Goal: Information Seeking & Learning: Find specific page/section

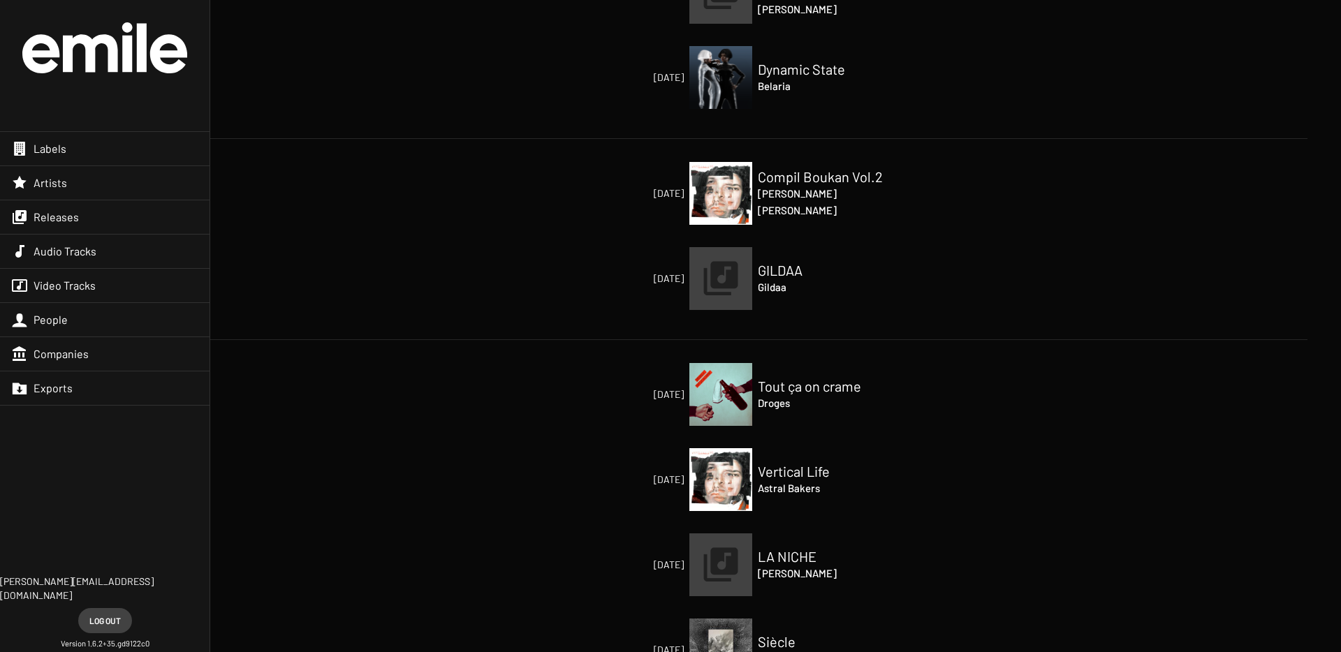
scroll to position [401, 0]
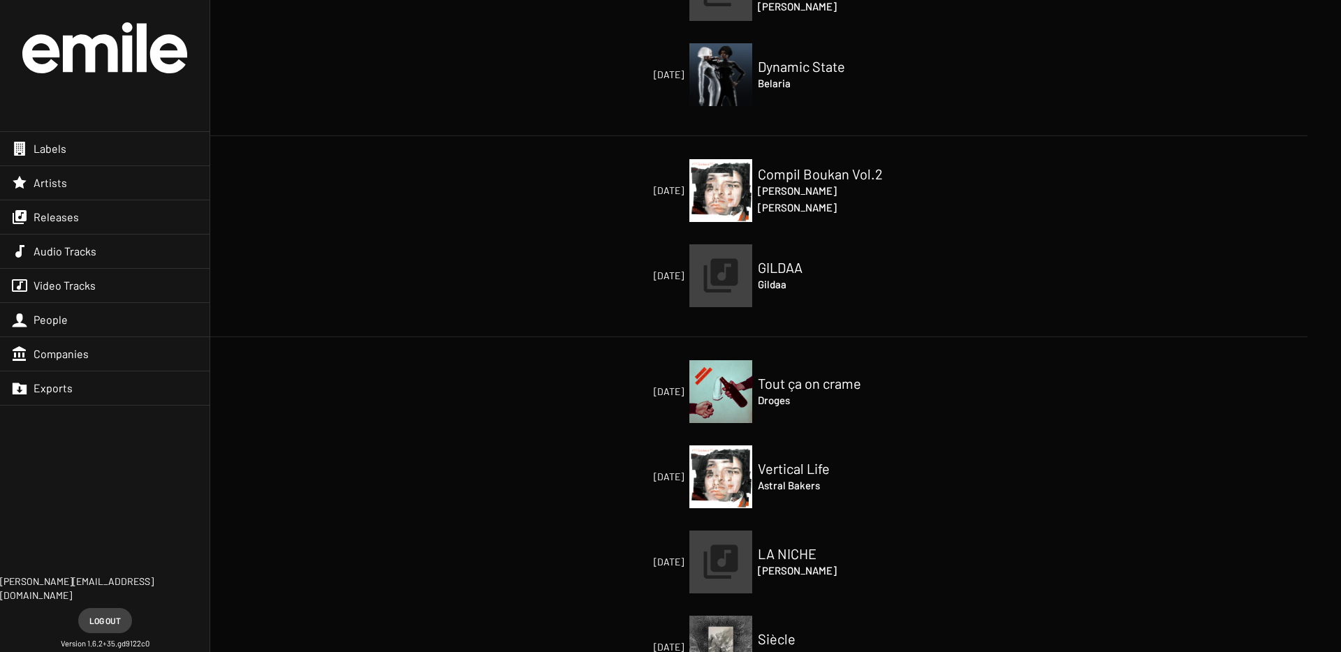
click at [767, 481] on h4 "Astral Bakers" at bounding box center [828, 485] width 140 height 17
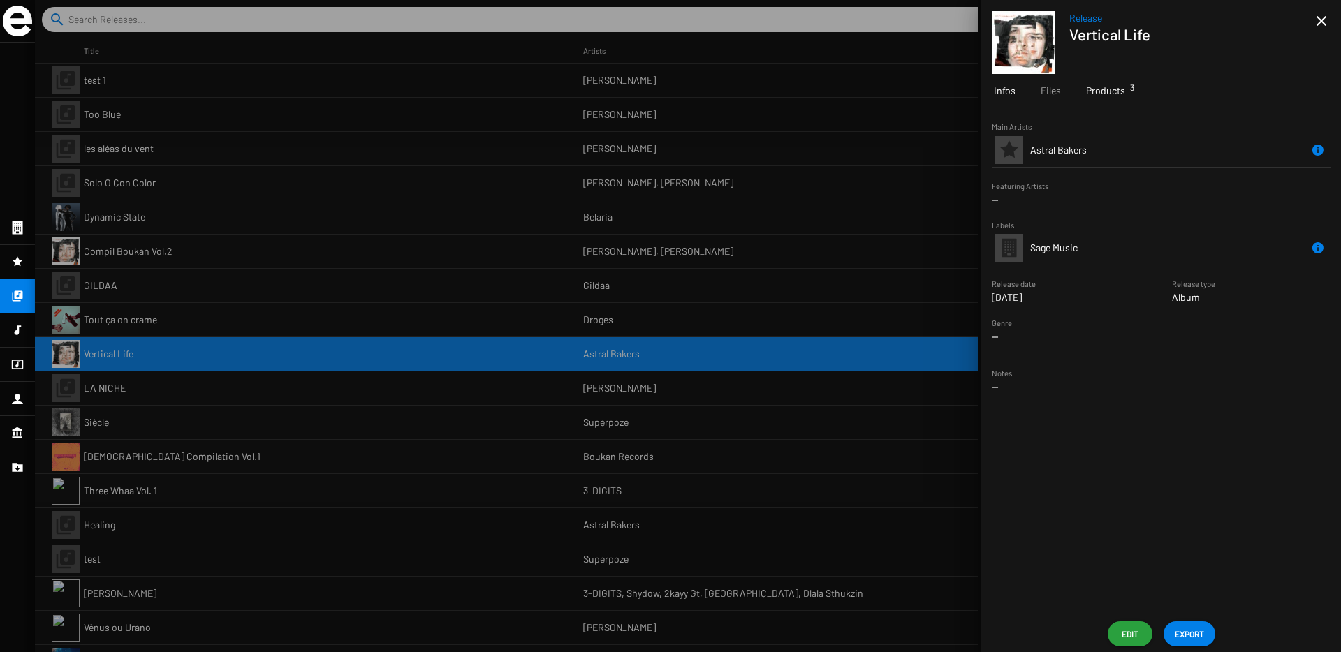
click at [1088, 99] on div "Products 3" at bounding box center [1106, 91] width 64 height 34
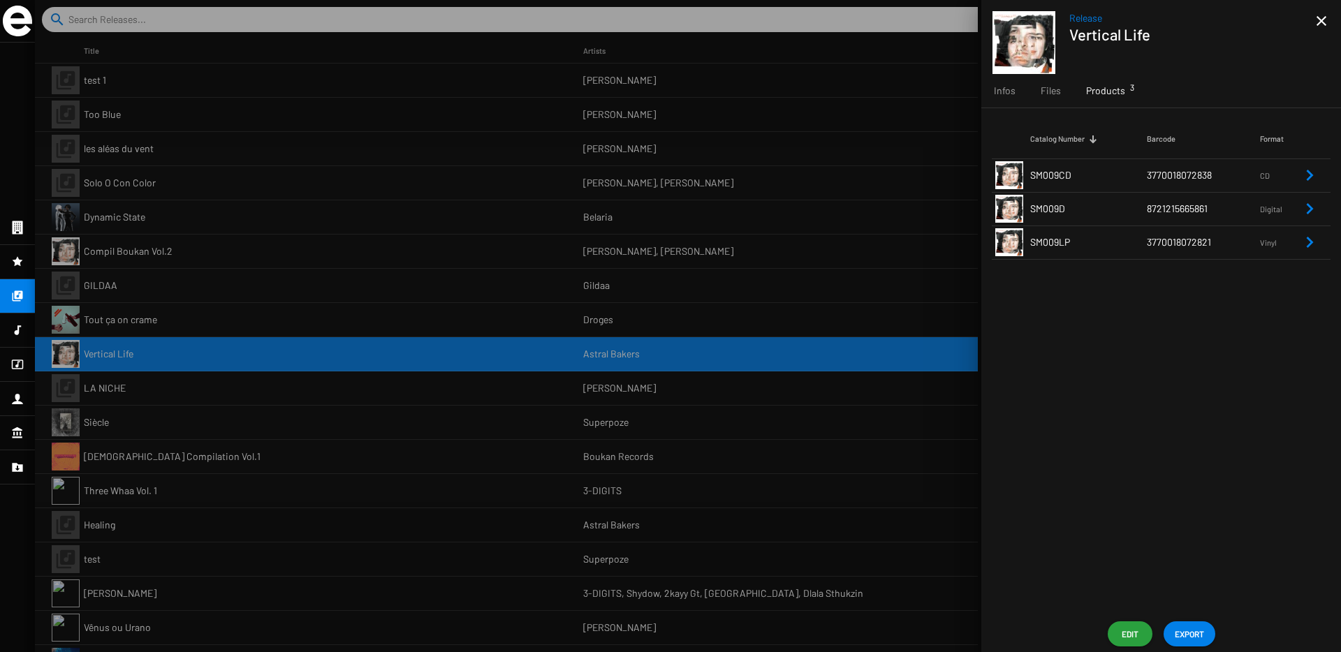
click at [1129, 190] on td "SM009CD" at bounding box center [1088, 176] width 117 height 34
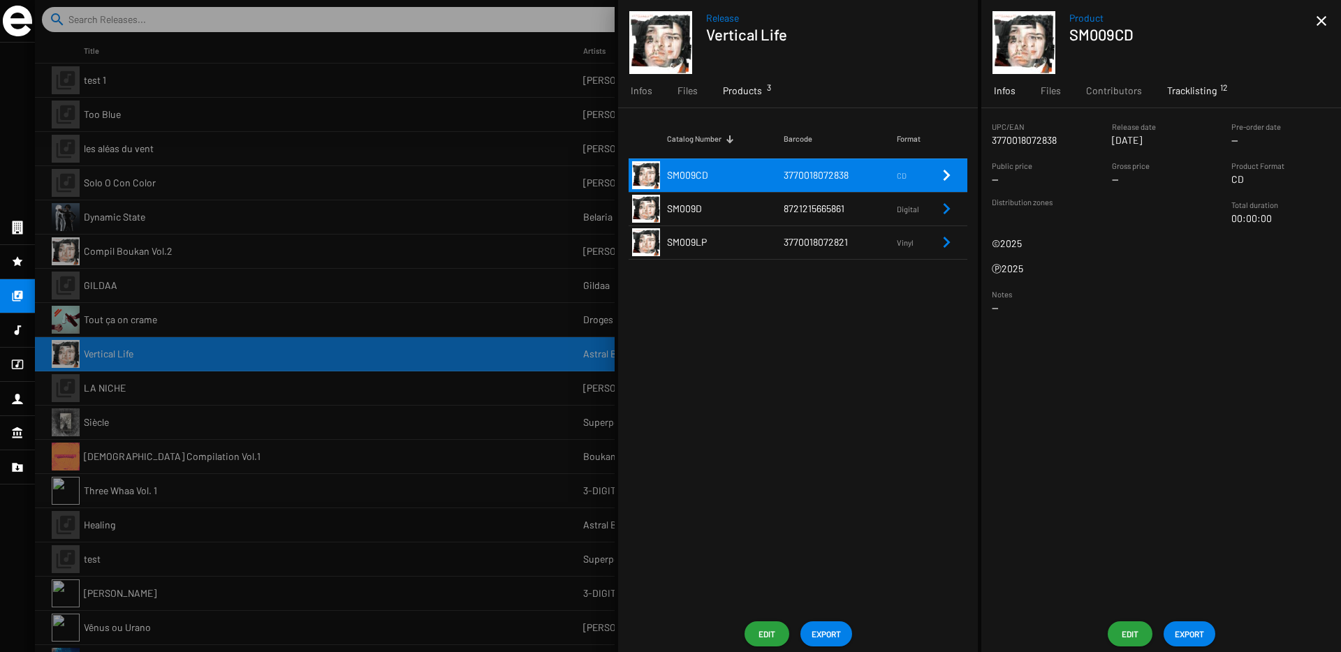
click at [1184, 107] on div "Tracklisting 12" at bounding box center [1192, 91] width 75 height 34
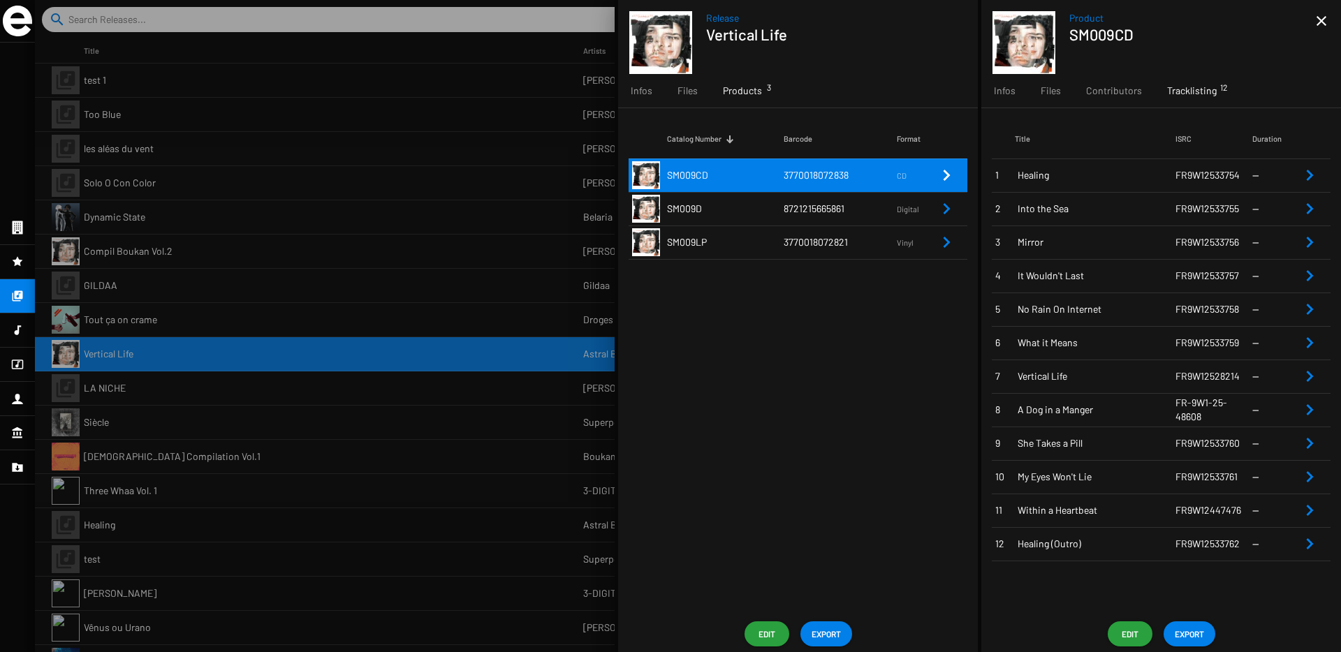
click at [1163, 407] on span "A Dog in a Manger" at bounding box center [1097, 410] width 158 height 14
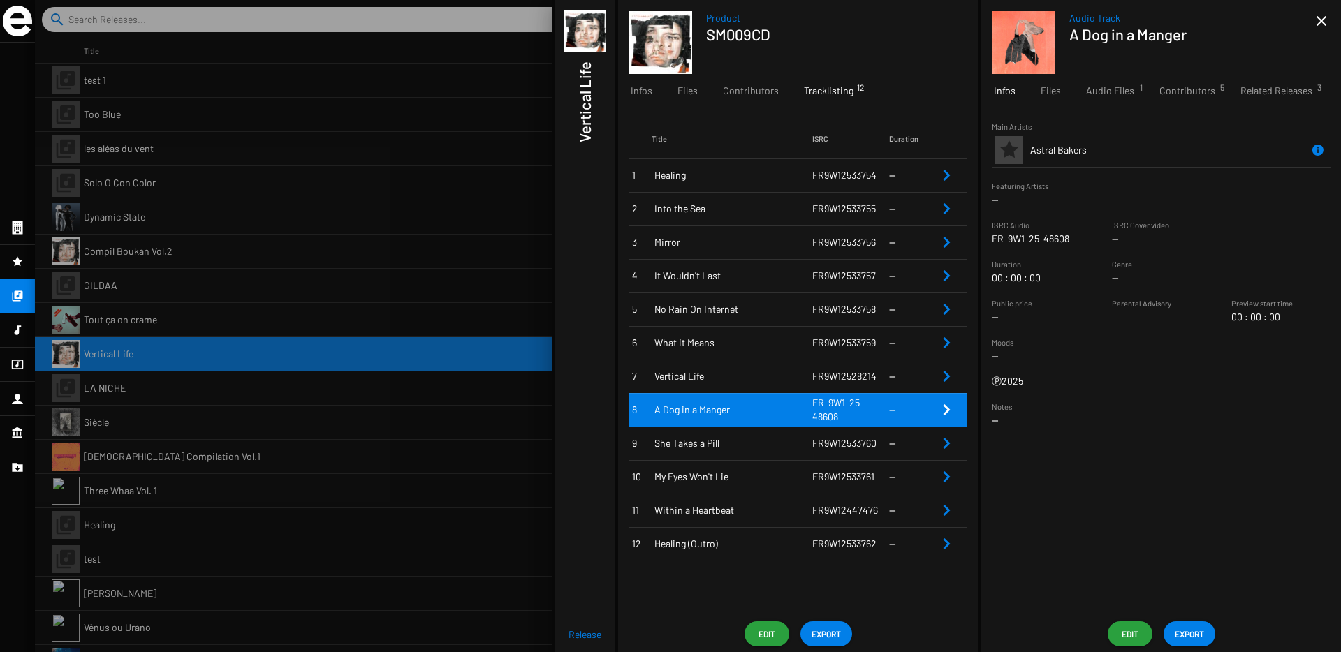
click at [1123, 636] on span "Edit" at bounding box center [1130, 634] width 22 height 25
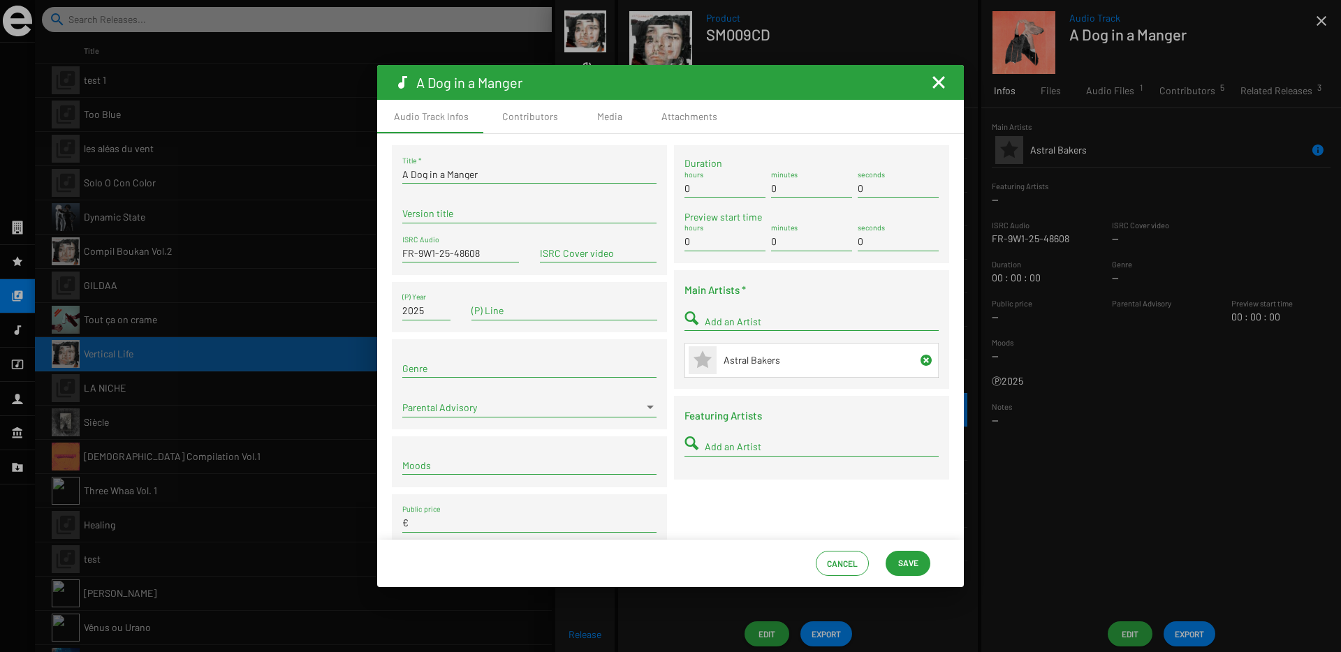
click at [418, 253] on input "FR-9W1-25-48608" at bounding box center [460, 253] width 117 height 11
click at [435, 255] on input "FR9W1-25-48608" at bounding box center [460, 253] width 117 height 11
click at [446, 254] on input "FR9W125-48608" at bounding box center [460, 253] width 117 height 11
type input "FR9W12548608"
click at [902, 560] on span "Save" at bounding box center [908, 562] width 20 height 25
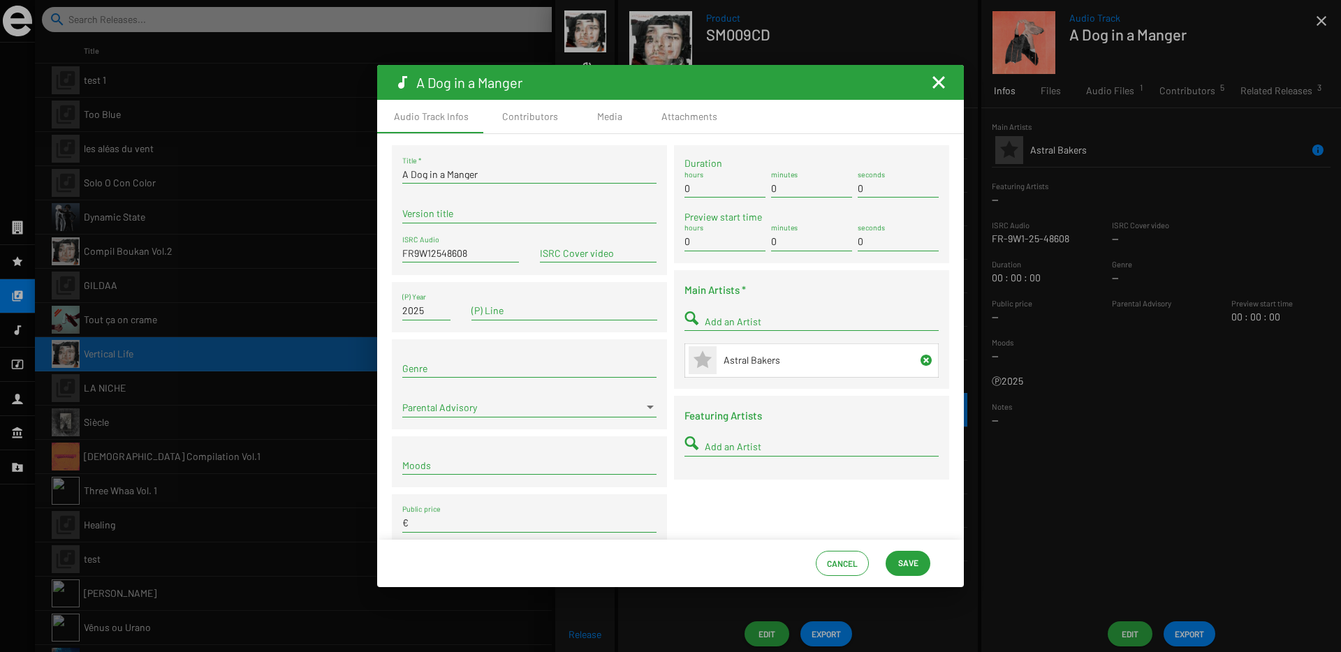
click at [938, 85] on mat-icon "Fermer la fenêtre" at bounding box center [938, 82] width 17 height 17
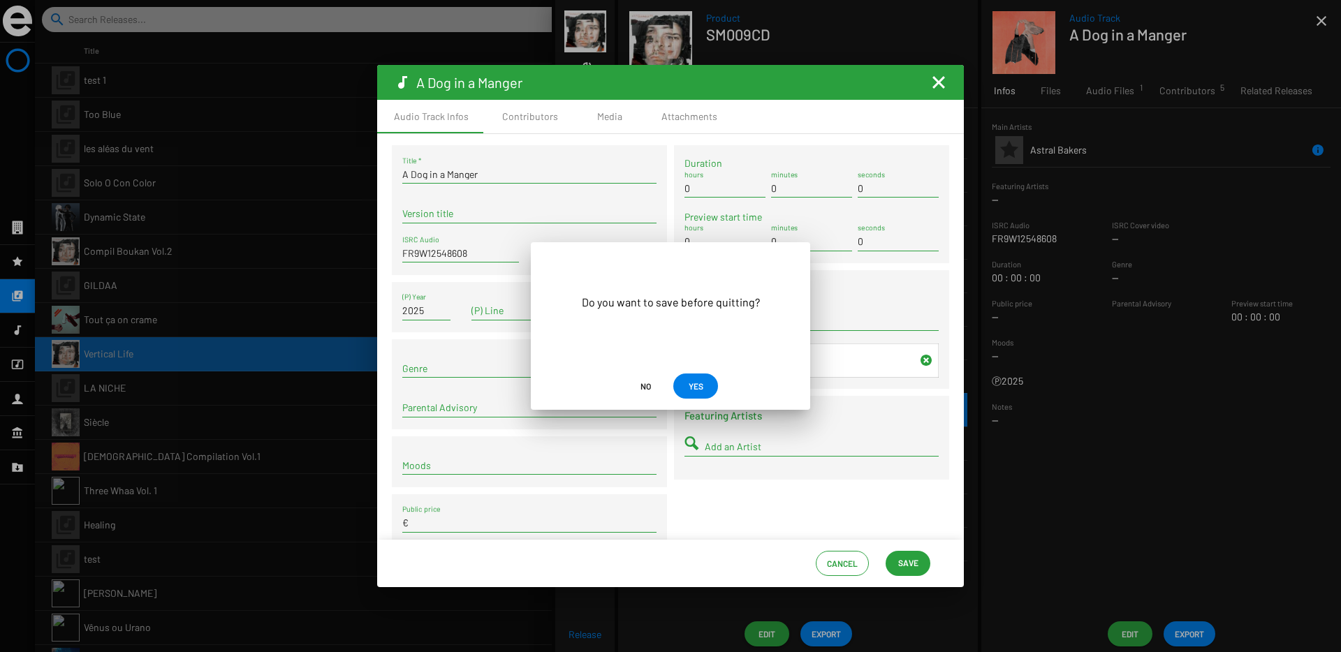
click at [686, 383] on span "YES" at bounding box center [696, 386] width 22 height 25
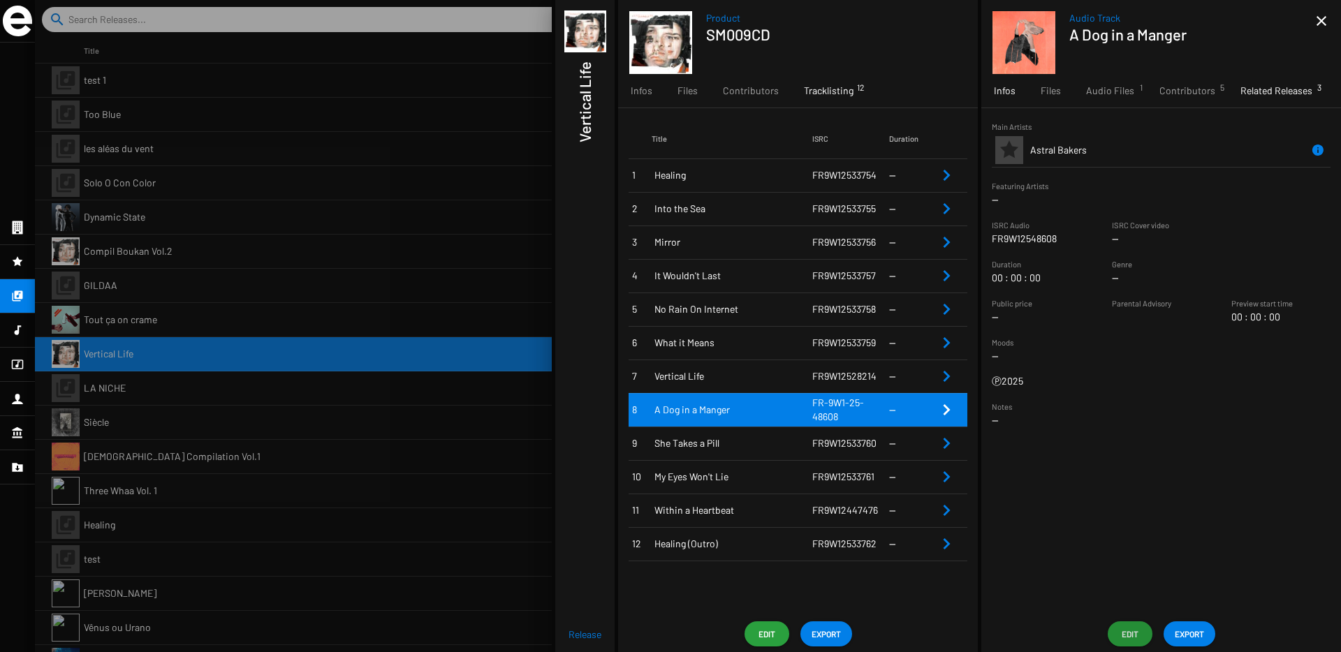
click at [1280, 90] on span "Related Releases 3" at bounding box center [1277, 91] width 72 height 14
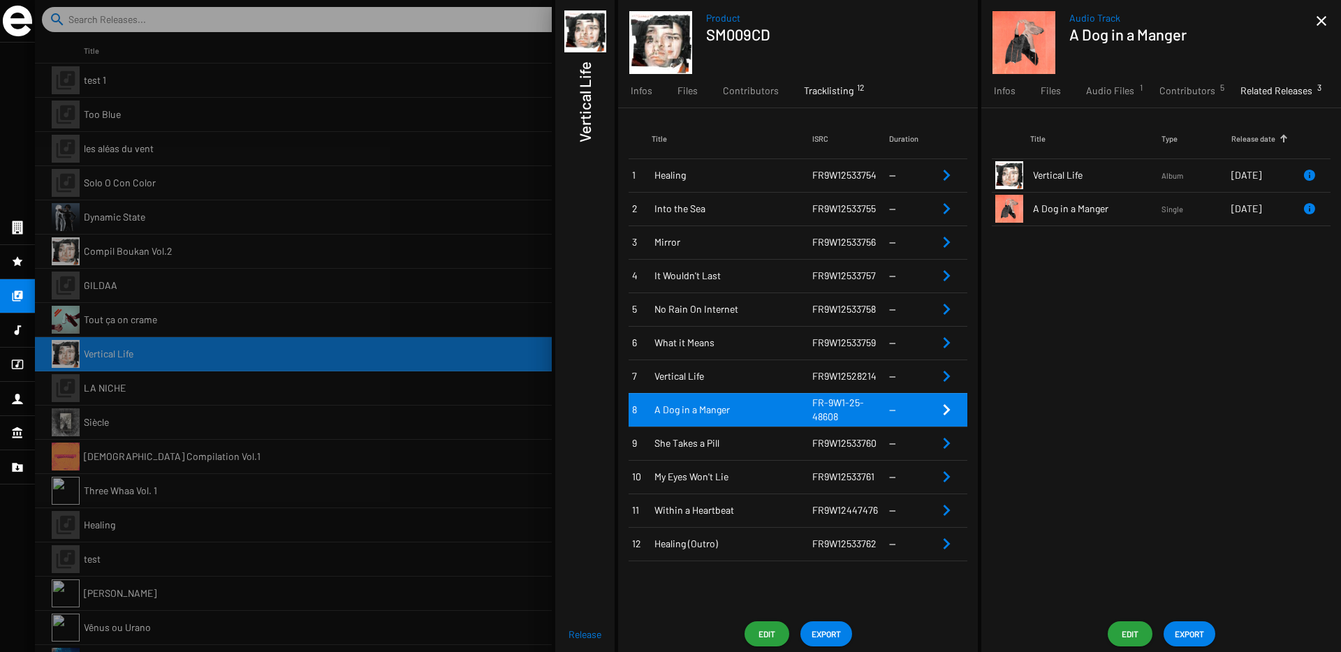
click at [1095, 211] on span "A Dog in a Manger" at bounding box center [1097, 209] width 129 height 14
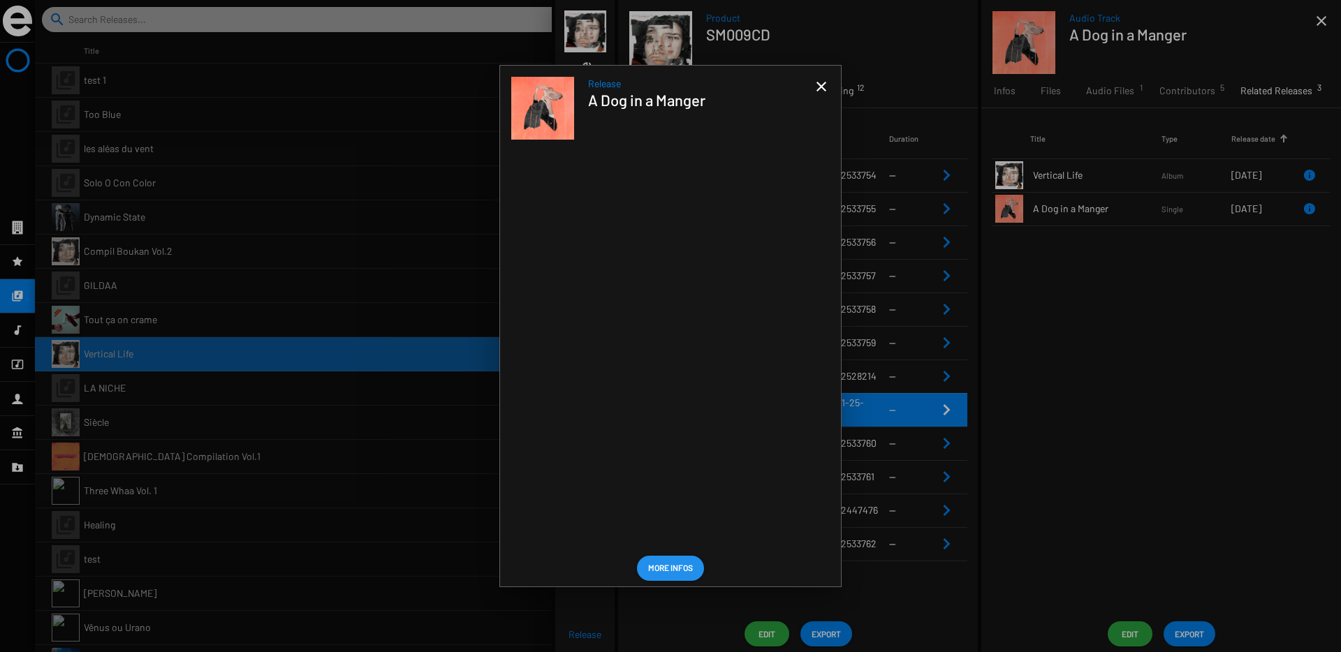
click at [824, 85] on mat-icon "close" at bounding box center [821, 86] width 17 height 17
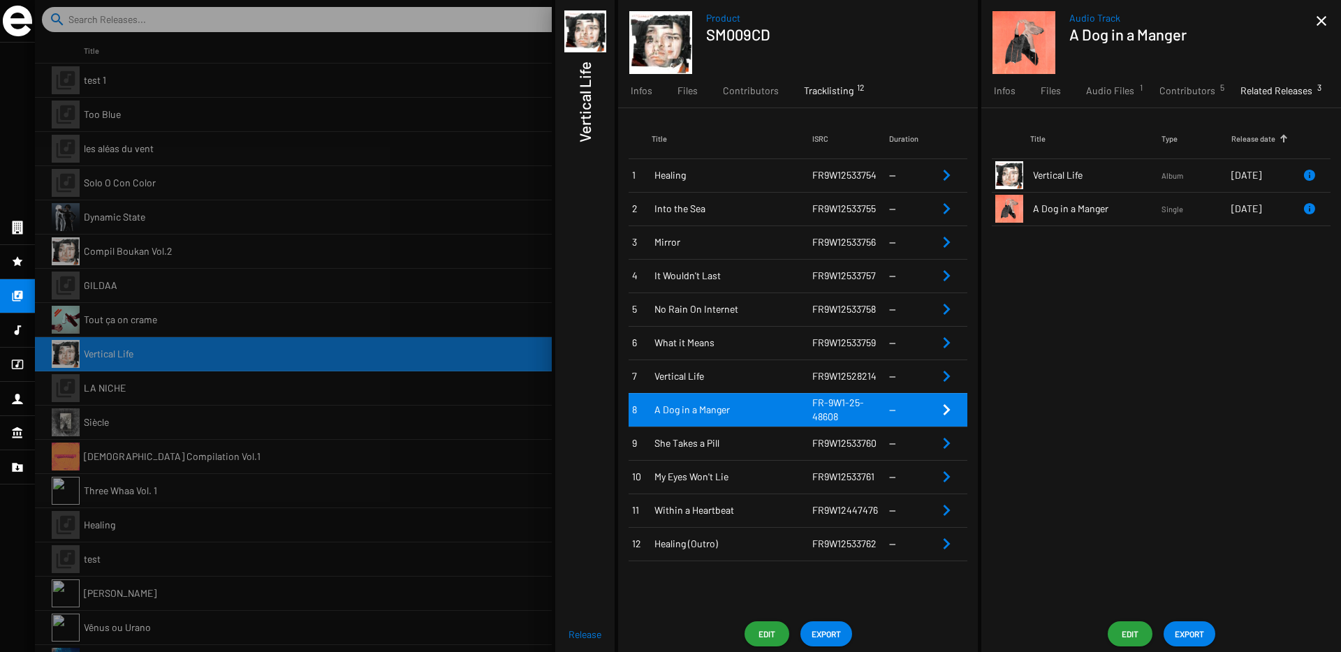
click at [1317, 19] on mat-icon "close" at bounding box center [1321, 21] width 17 height 17
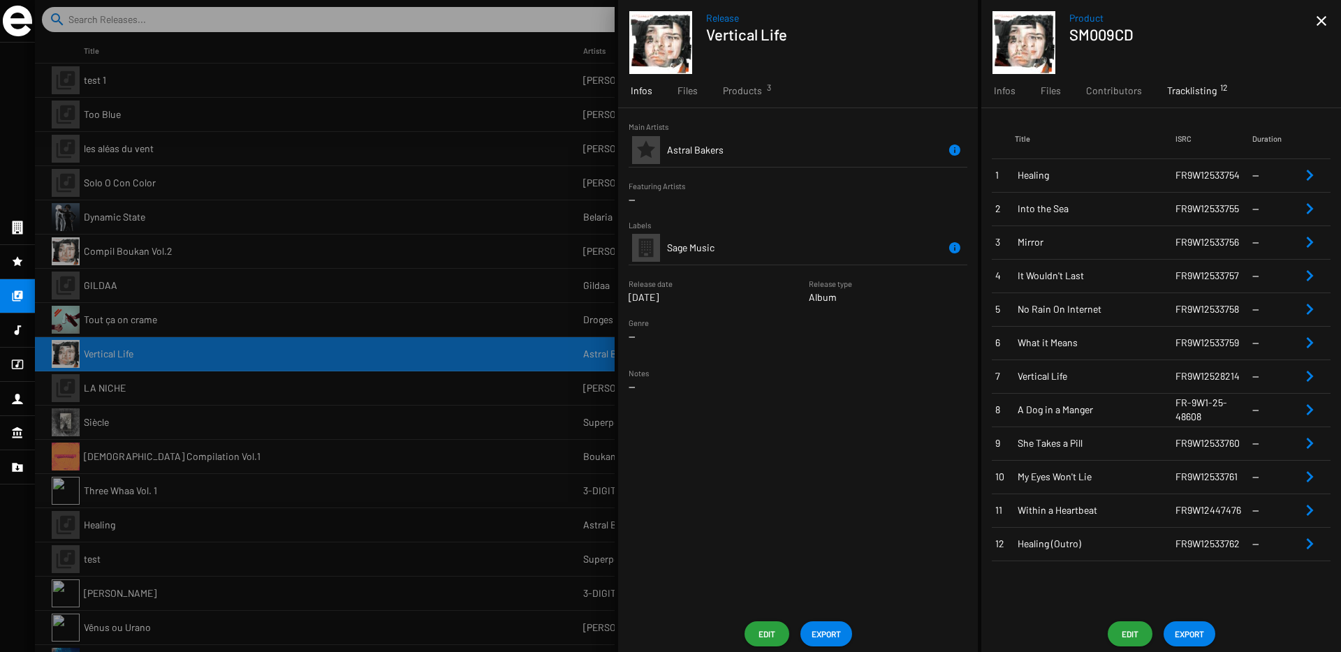
click at [1317, 19] on mat-icon "close" at bounding box center [1321, 21] width 17 height 17
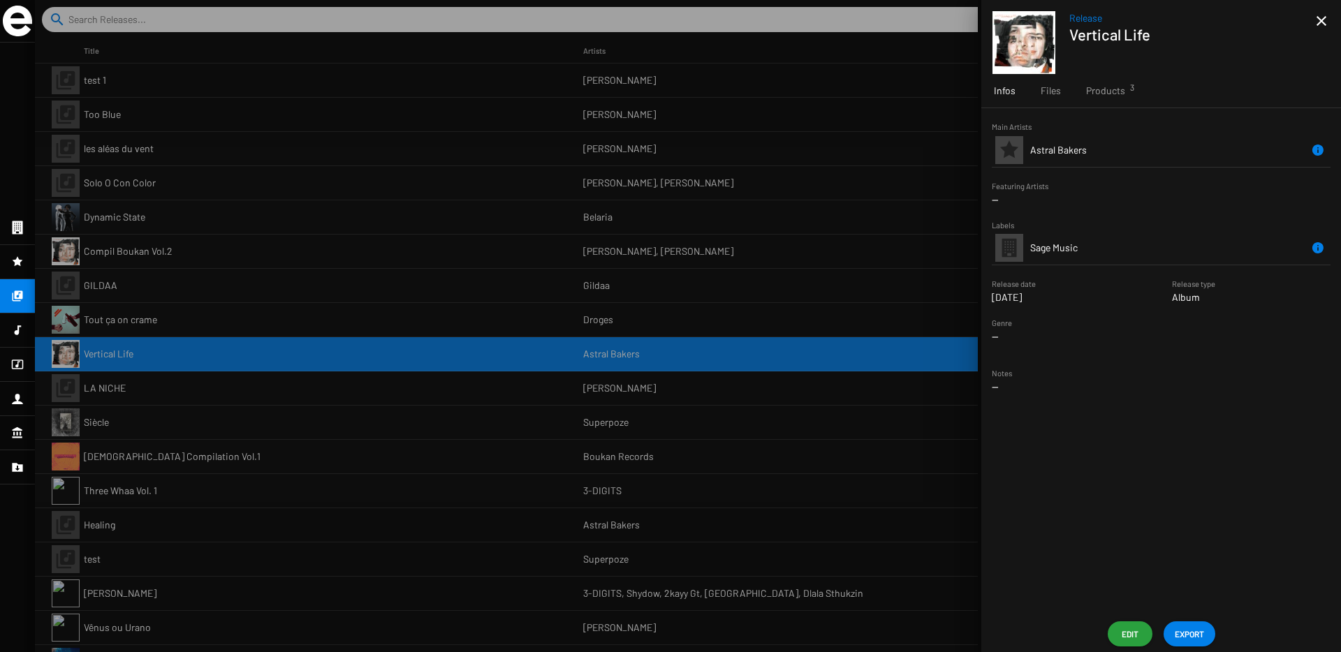
click at [817, 318] on div at bounding box center [688, 326] width 1306 height 652
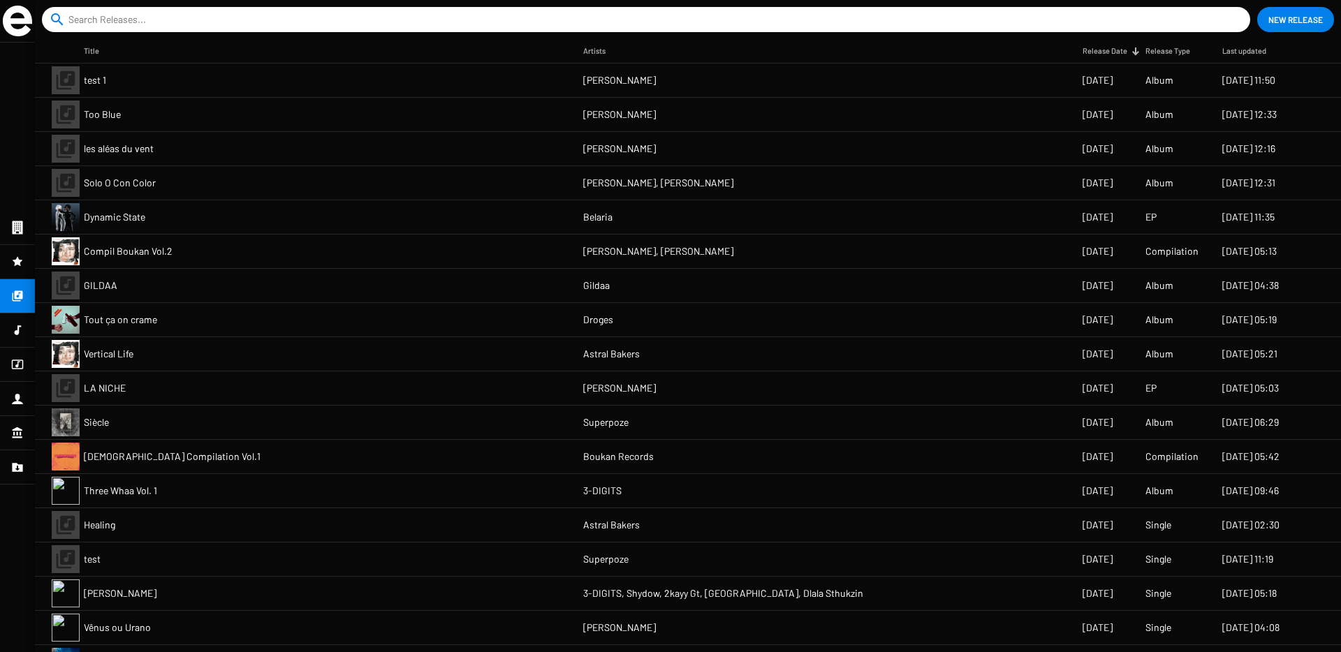
click at [801, 321] on mat-cell "Droges" at bounding box center [832, 320] width 499 height 34
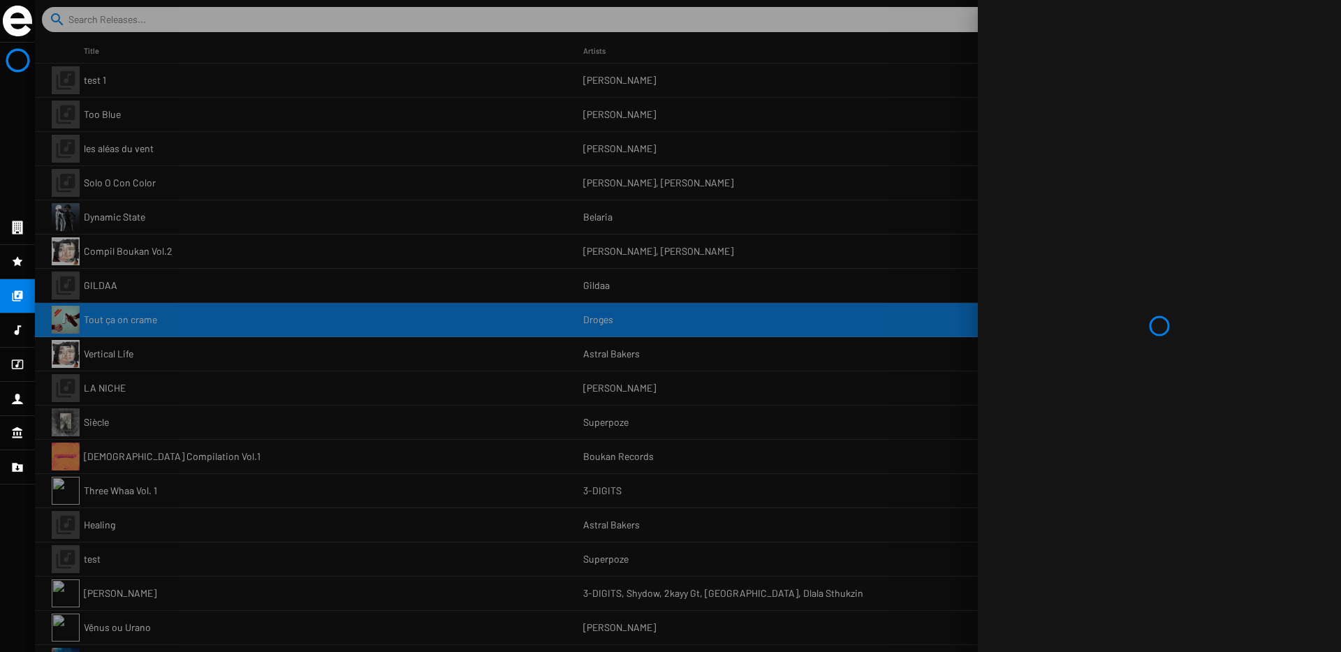
click at [804, 354] on div at bounding box center [688, 326] width 1306 height 652
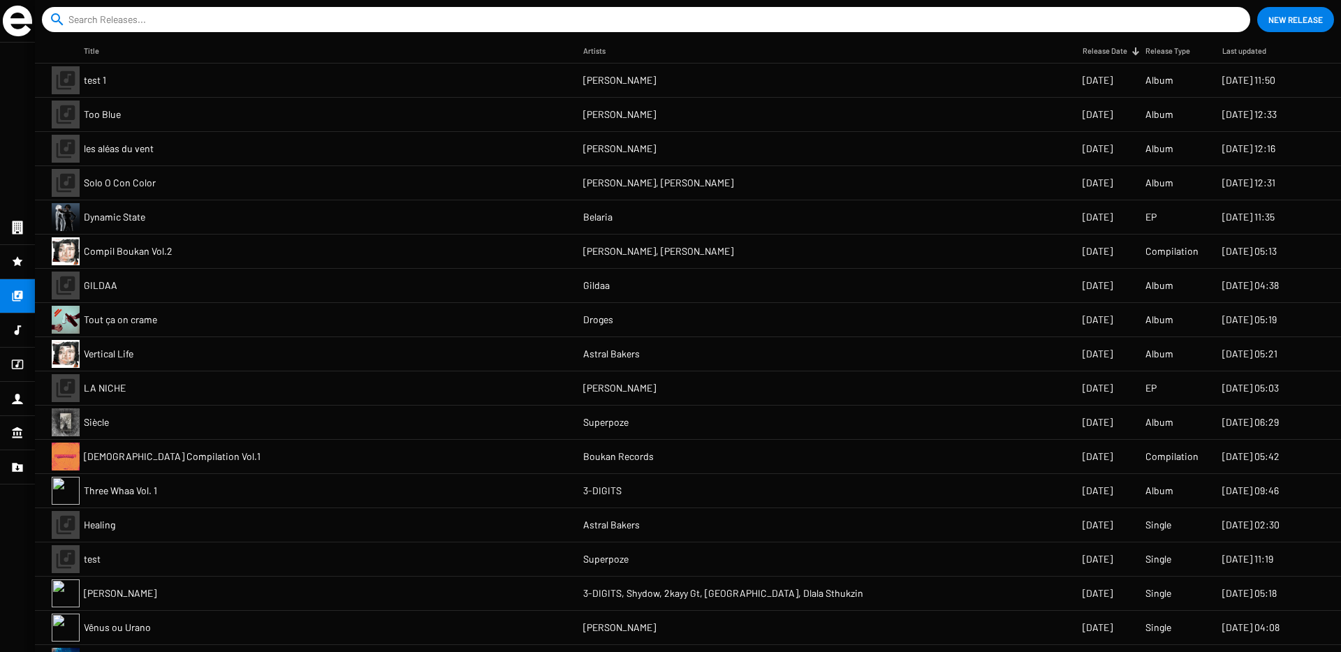
click at [814, 359] on mat-cell "Astral Bakers" at bounding box center [832, 354] width 499 height 34
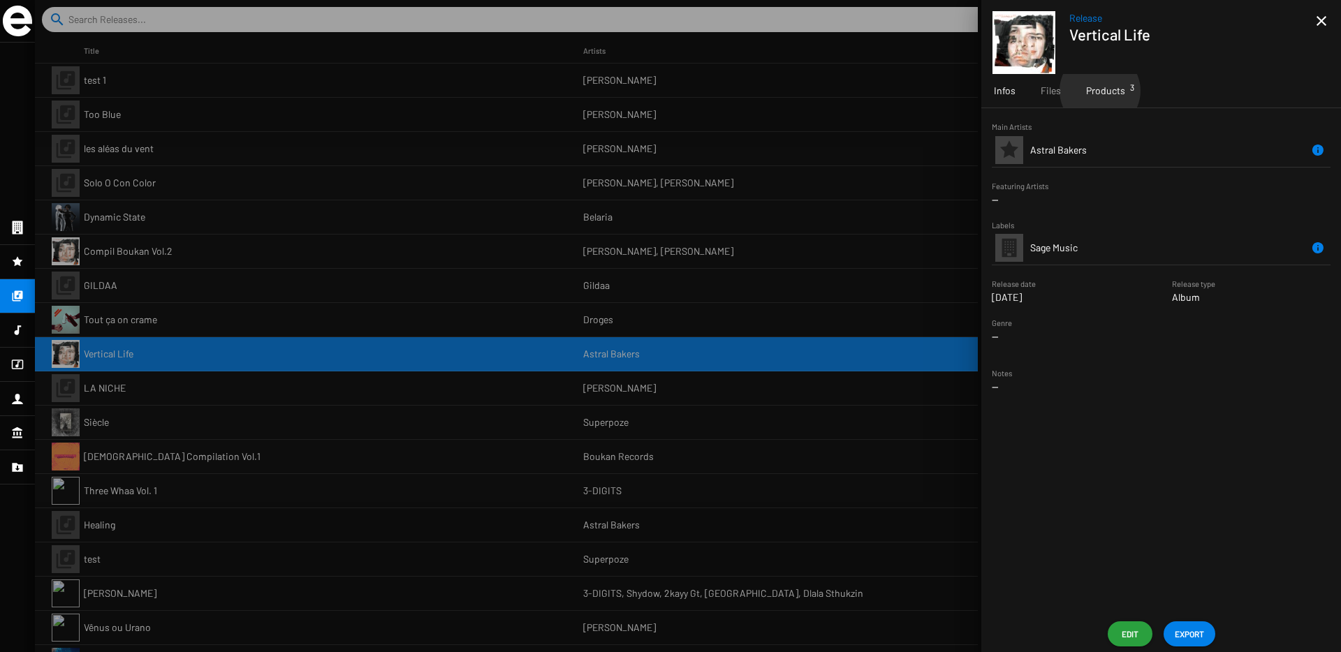
click at [1100, 91] on span "Products 3" at bounding box center [1105, 91] width 39 height 14
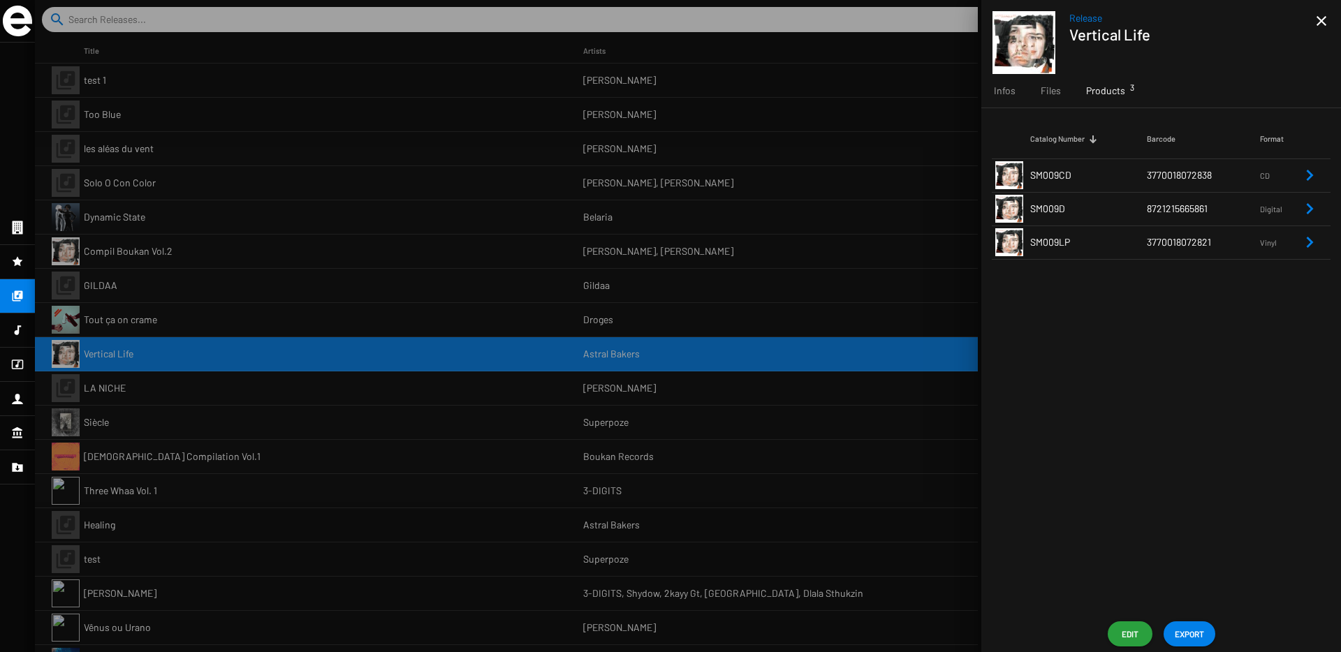
click at [1115, 182] on td "SM009CD" at bounding box center [1088, 176] width 117 height 34
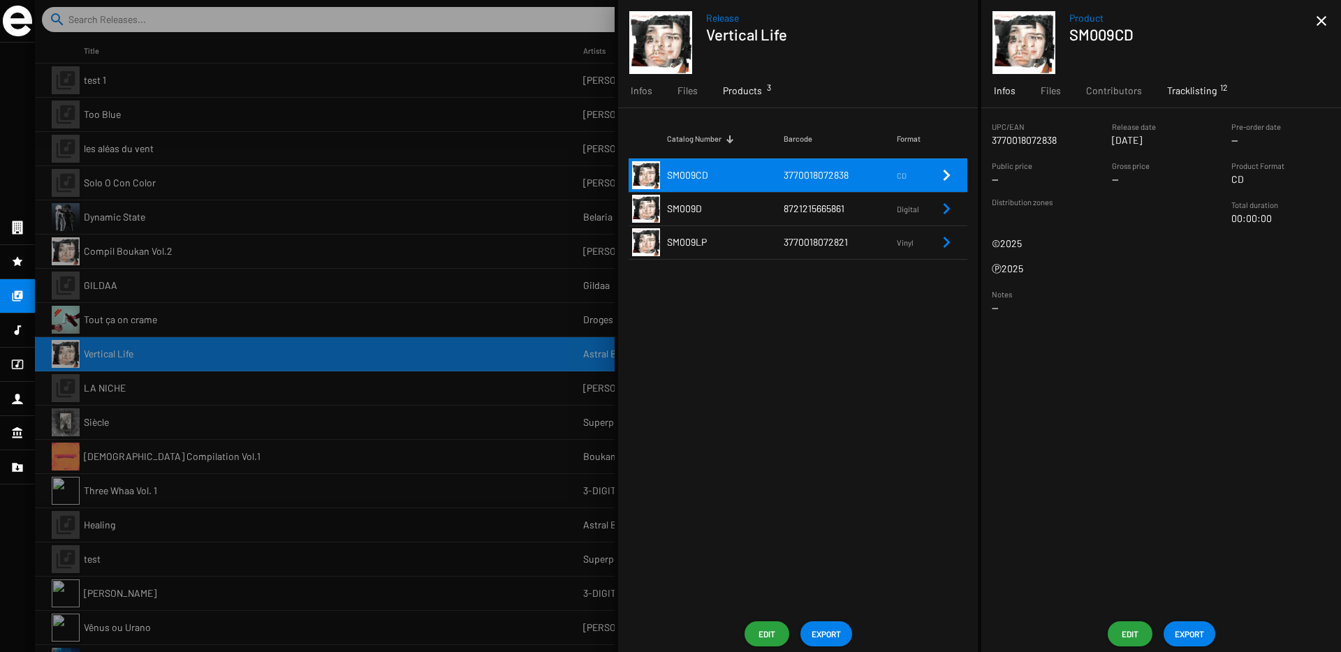
click at [1188, 93] on span "Tracklisting 12" at bounding box center [1192, 91] width 50 height 14
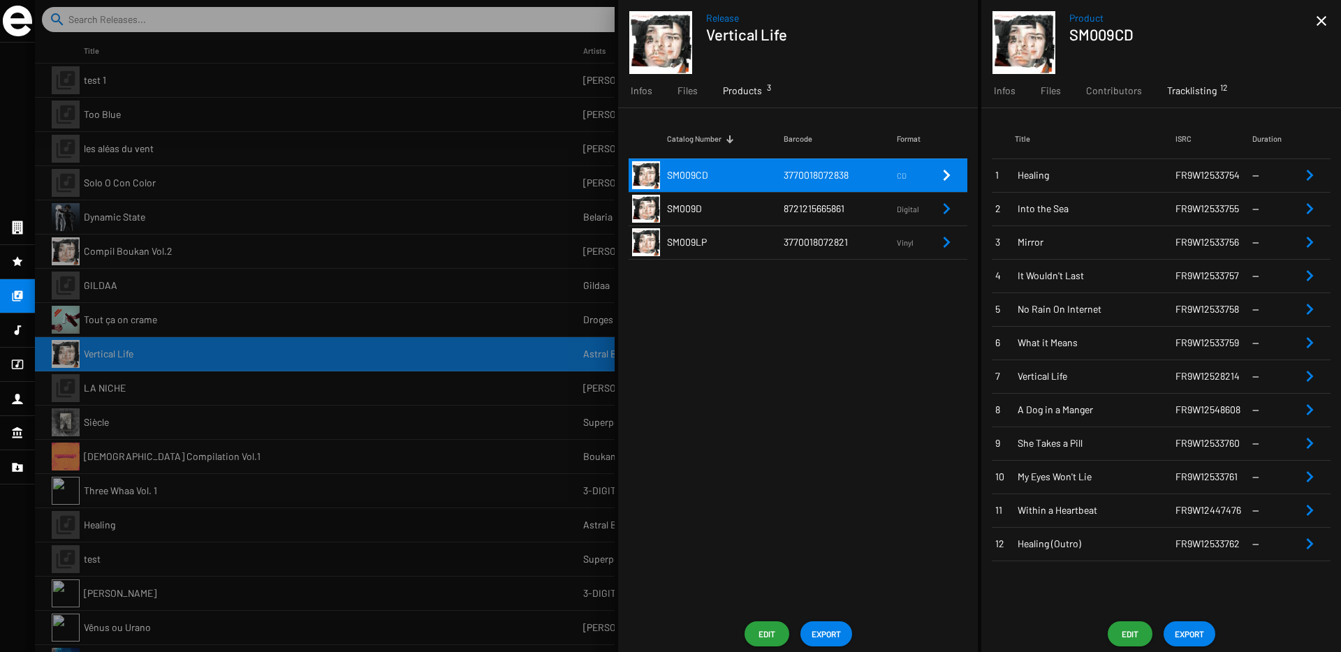
click at [820, 224] on td "8721215665861" at bounding box center [840, 209] width 113 height 34
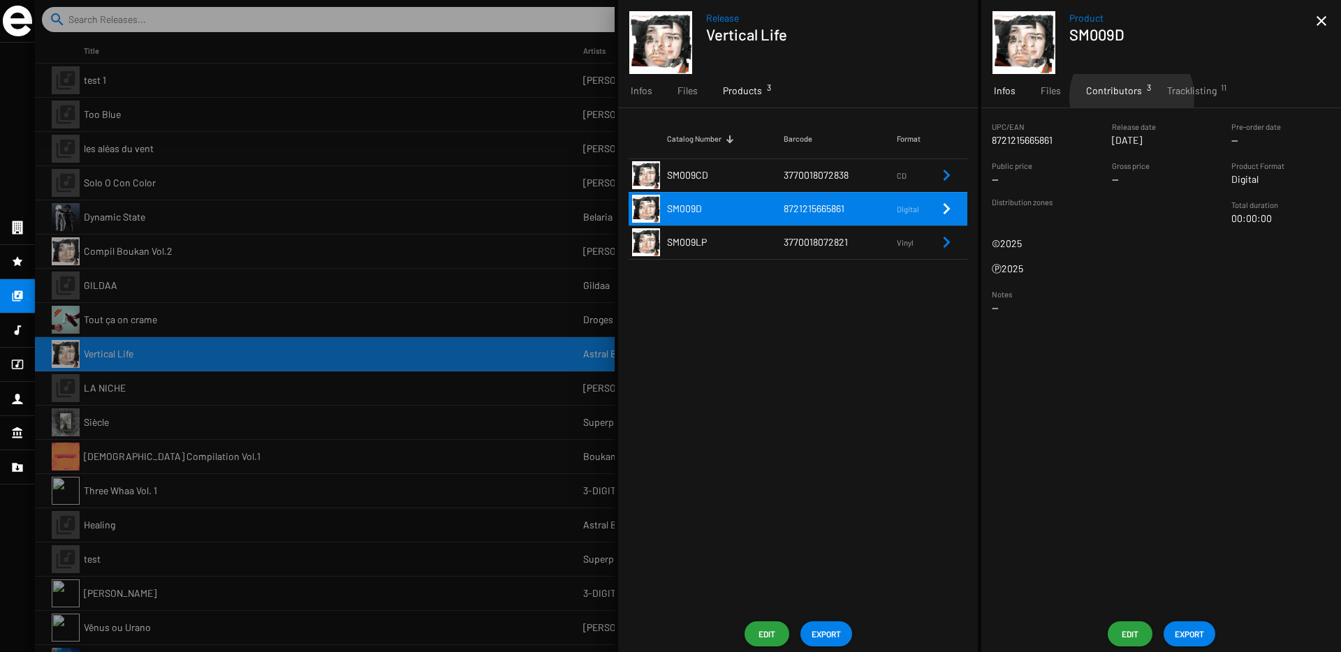
click at [1131, 97] on span "Contributors 3" at bounding box center [1114, 91] width 56 height 14
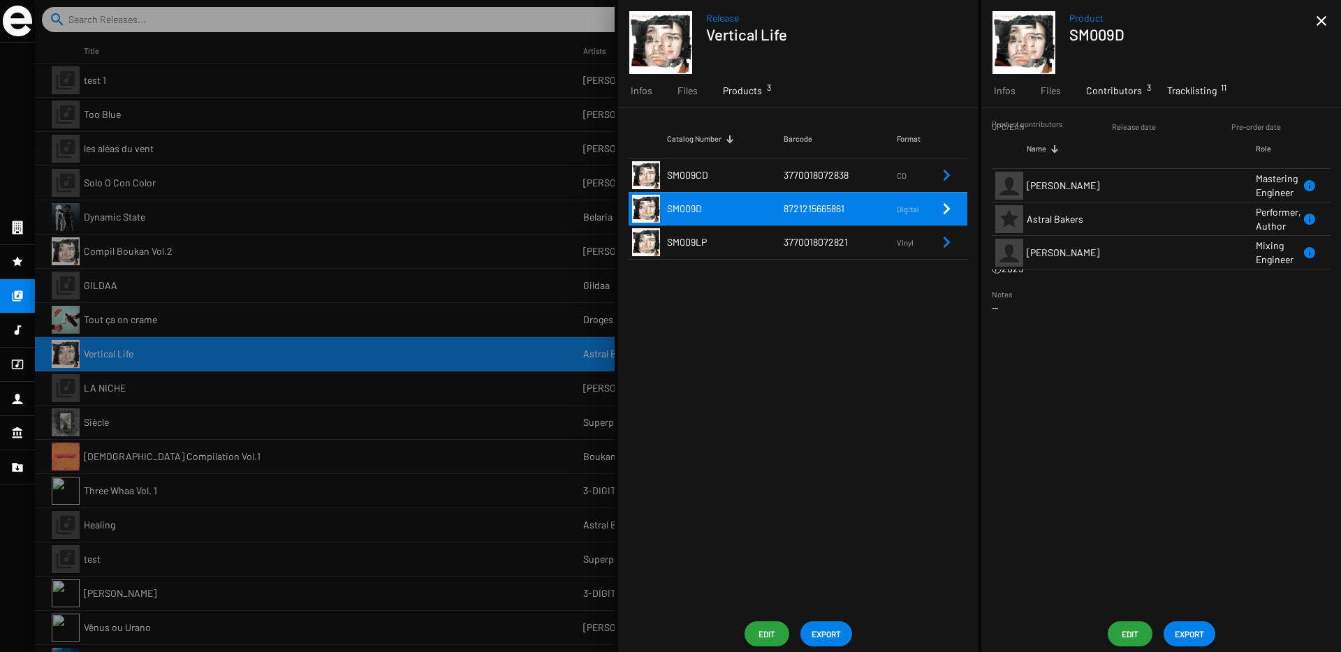
click at [1169, 97] on span "Tracklisting 11" at bounding box center [1192, 91] width 50 height 14
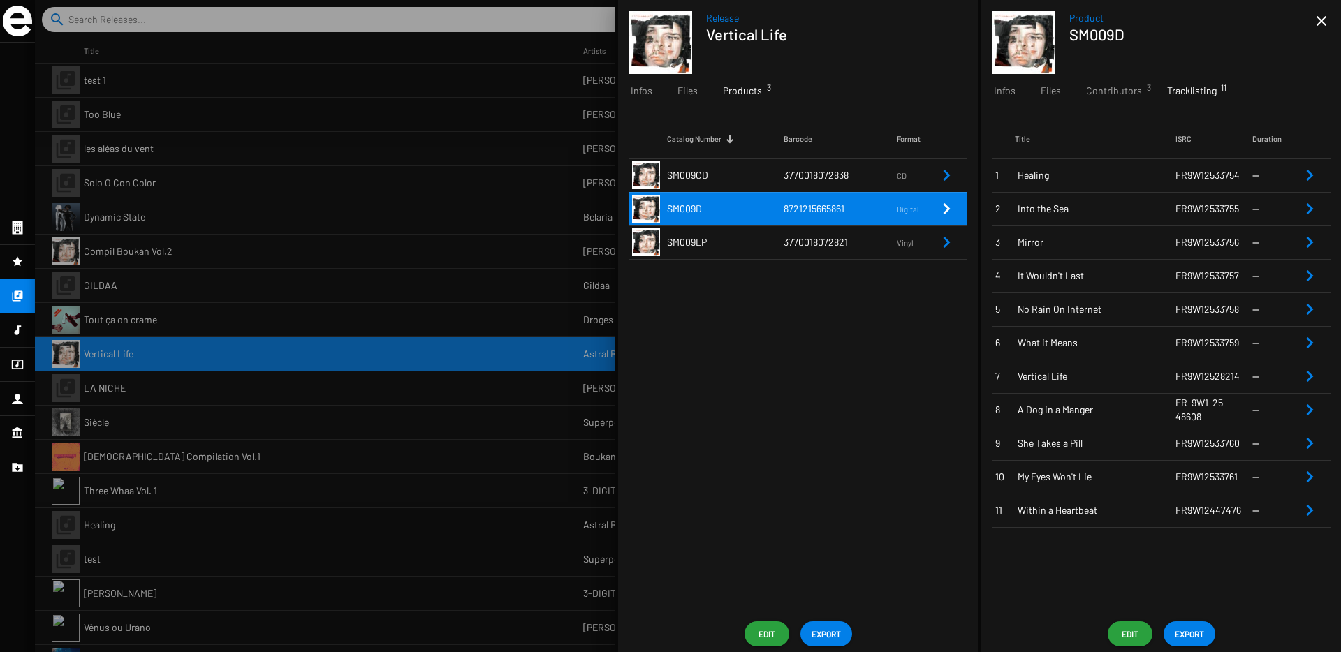
click at [1145, 418] on td "A Dog in a Manger" at bounding box center [1095, 410] width 161 height 34
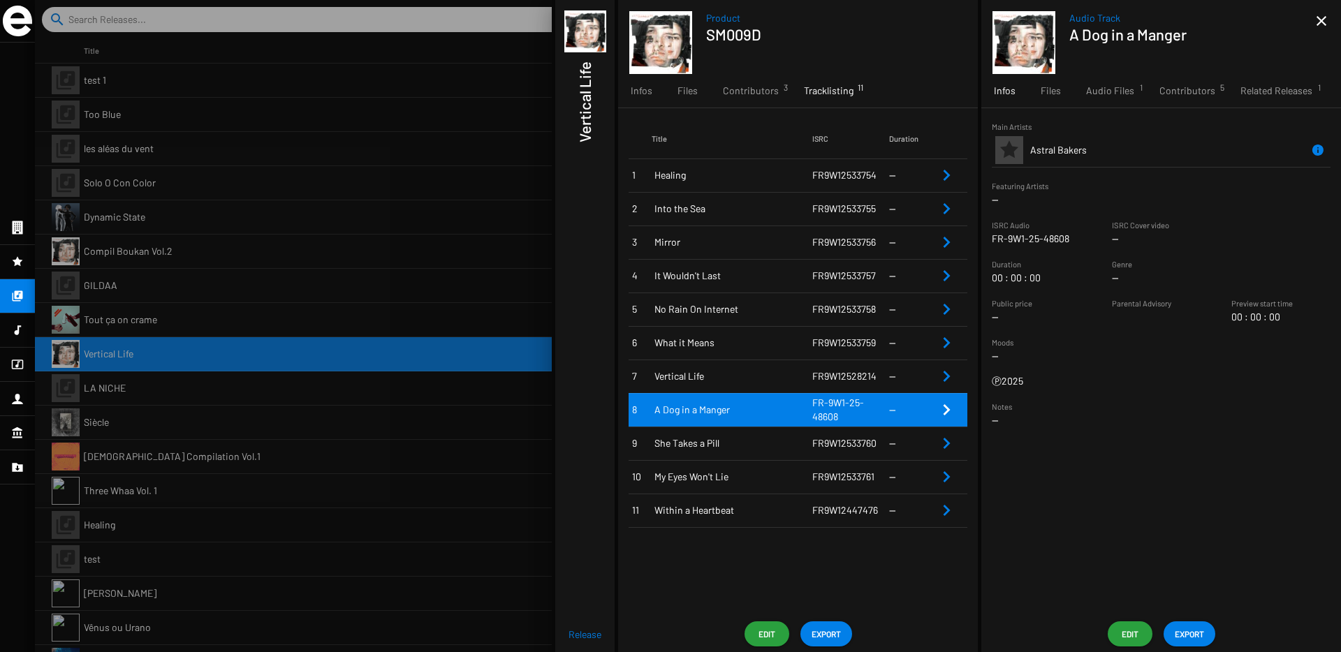
click at [1140, 629] on span "Edit" at bounding box center [1130, 634] width 22 height 25
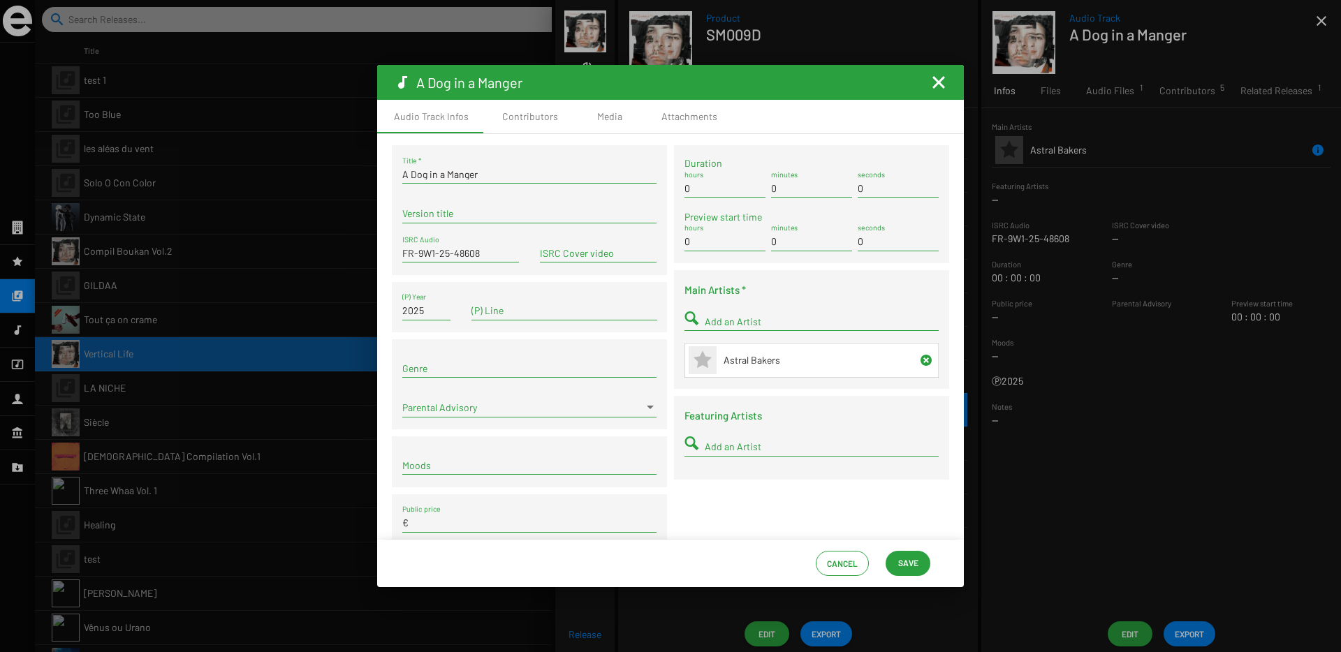
click at [421, 255] on input "FR-9W1-25-48608" at bounding box center [460, 253] width 117 height 11
click at [419, 255] on input "FR-9W1-25-48608" at bounding box center [460, 253] width 117 height 11
click at [435, 252] on input "FR9W1-25-48608" at bounding box center [460, 253] width 117 height 11
click at [446, 251] on input "FR9W125-48608" at bounding box center [460, 253] width 117 height 11
type input "FR9W12548608"
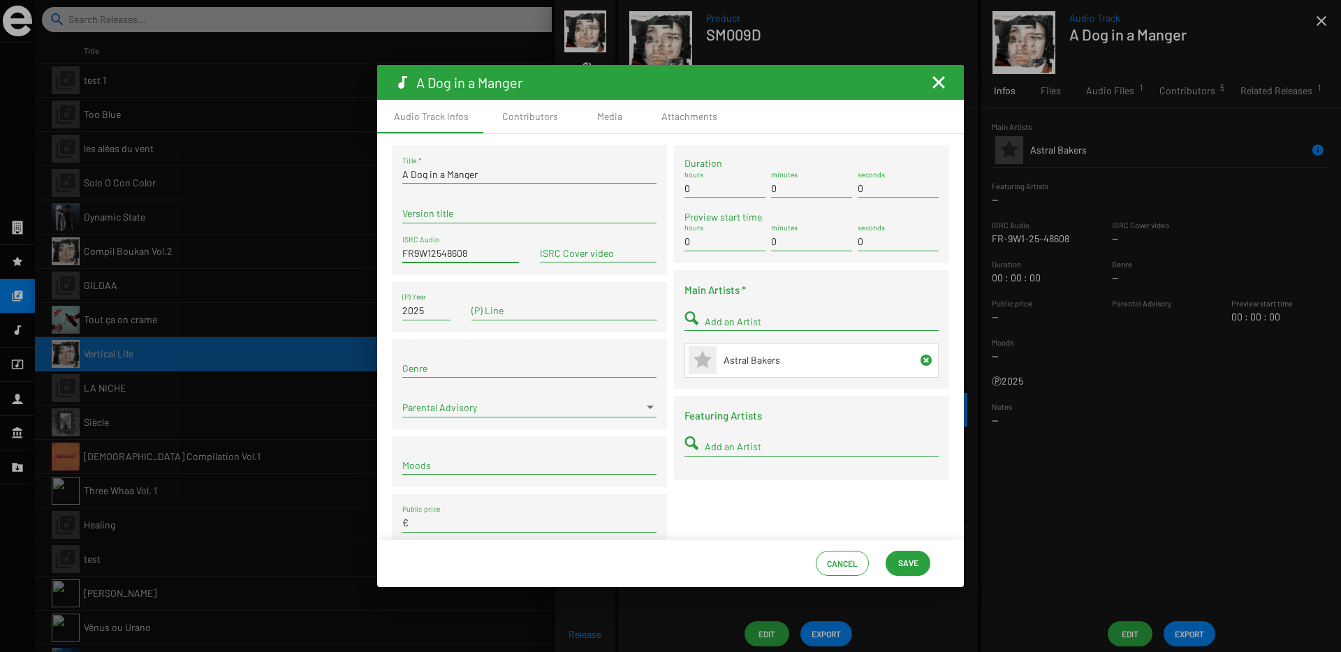
click at [898, 558] on span "Save" at bounding box center [908, 562] width 20 height 25
click at [903, 562] on span "Save" at bounding box center [908, 562] width 20 height 25
click at [941, 85] on mat-icon "Fermer la fenêtre" at bounding box center [938, 82] width 17 height 17
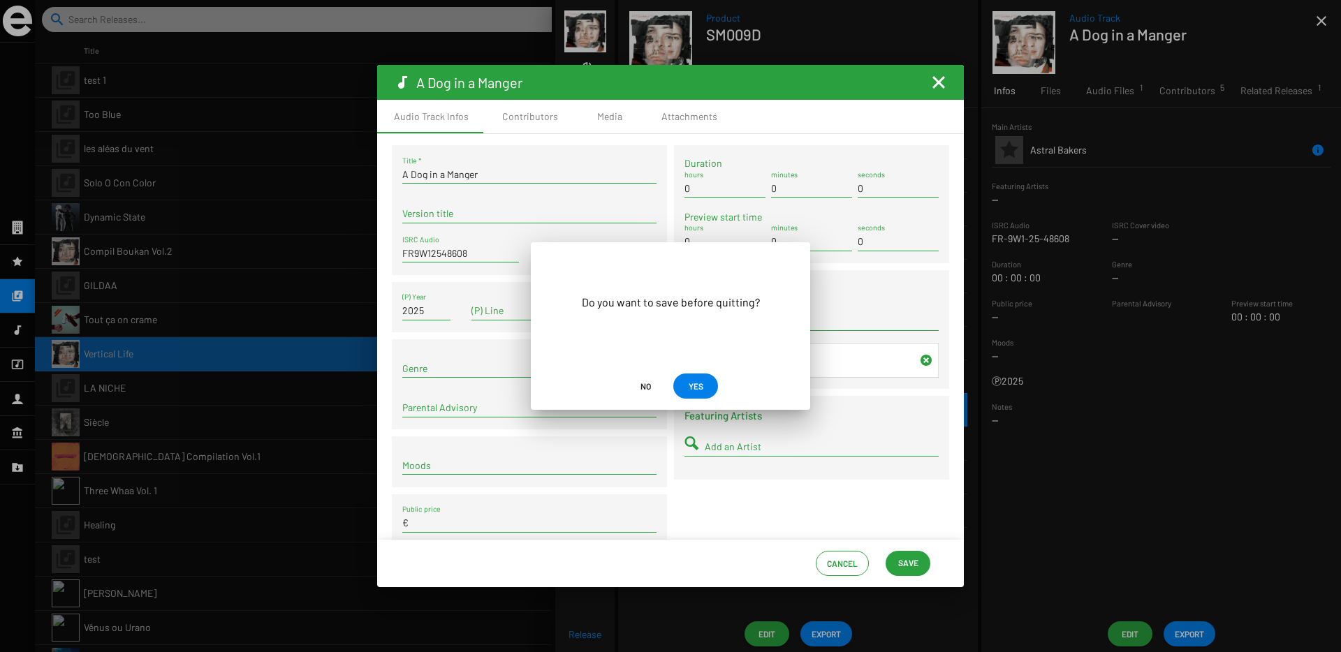
click at [708, 388] on button "YES" at bounding box center [695, 386] width 45 height 25
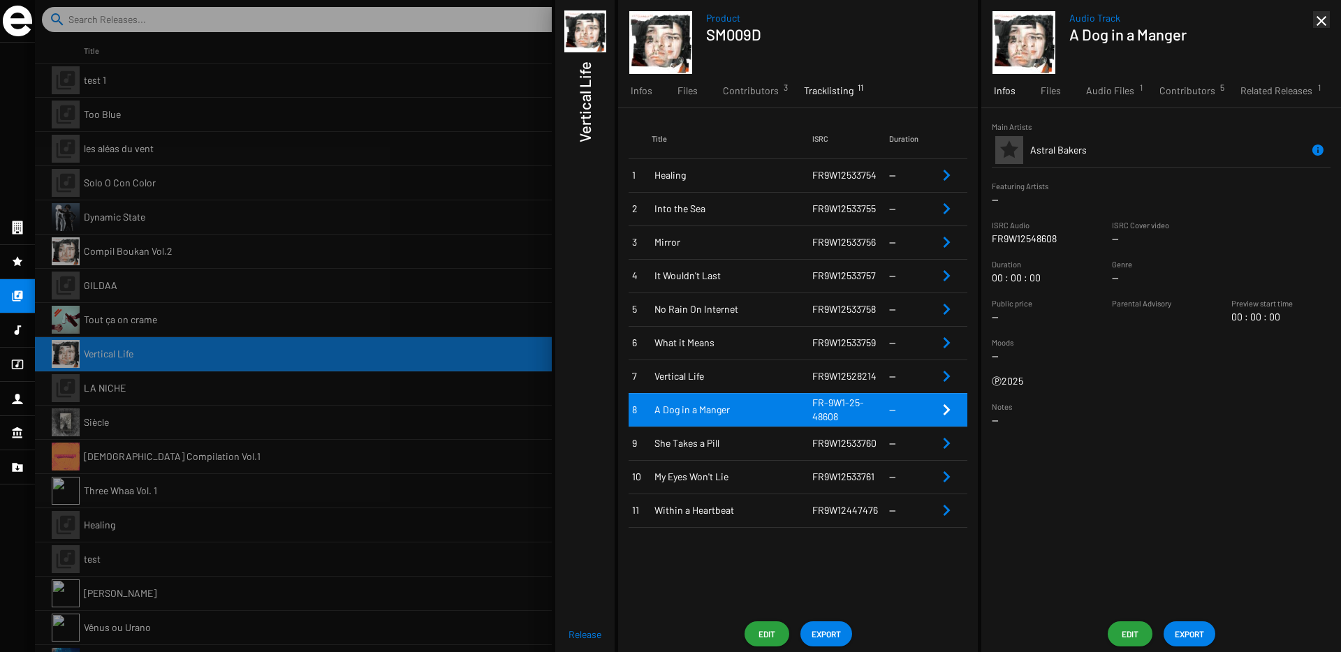
click at [1316, 24] on mat-icon "close" at bounding box center [1321, 21] width 17 height 17
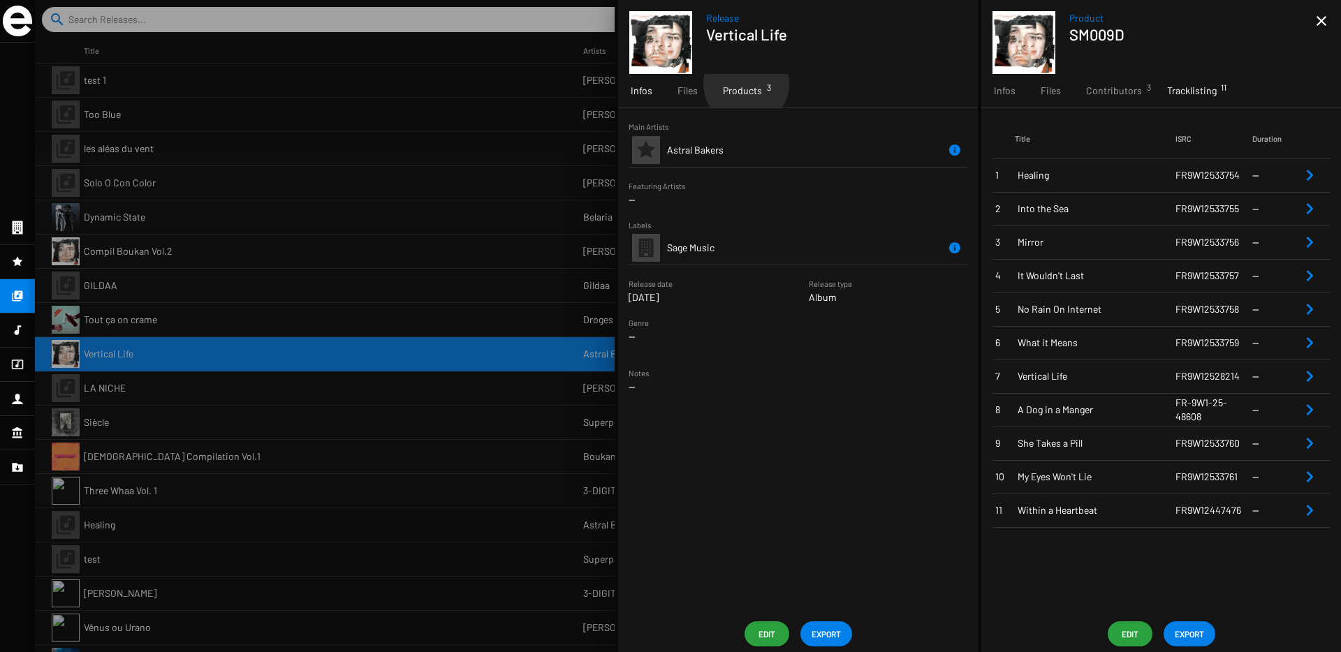
click at [745, 84] on span "Products 3" at bounding box center [742, 91] width 39 height 14
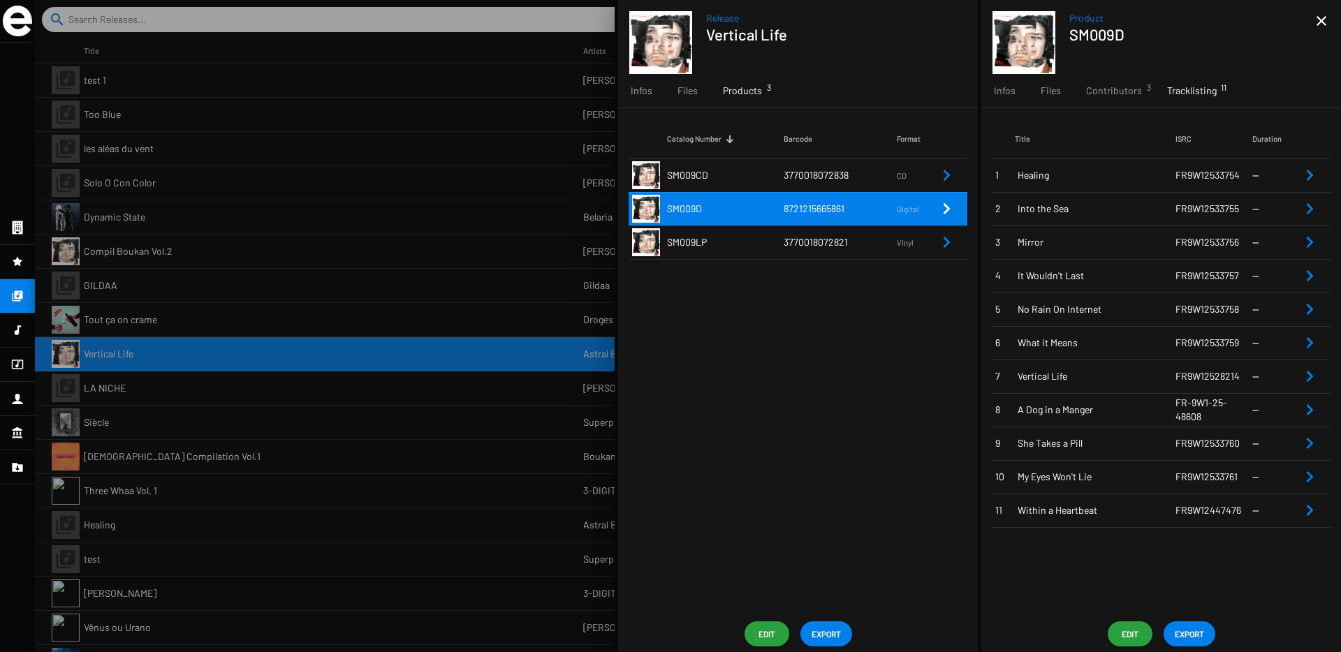
click at [815, 254] on td "3770018072821" at bounding box center [840, 243] width 113 height 34
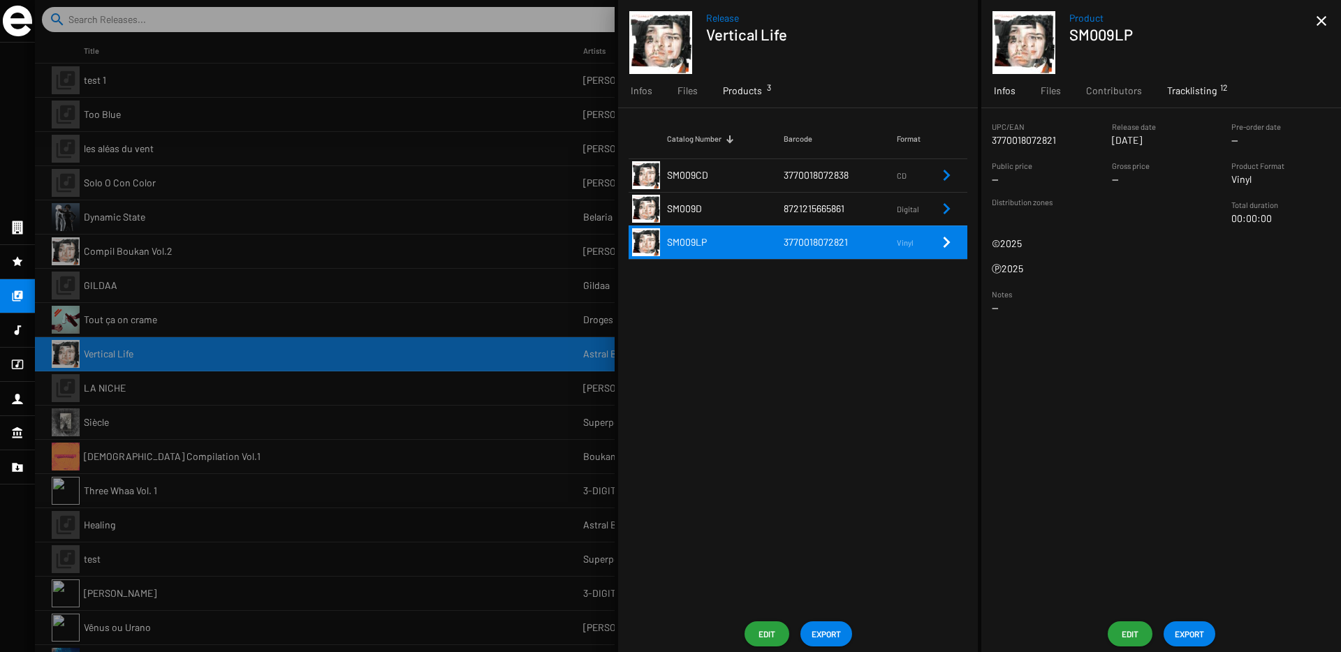
click at [1198, 95] on span "Tracklisting 12" at bounding box center [1192, 91] width 50 height 14
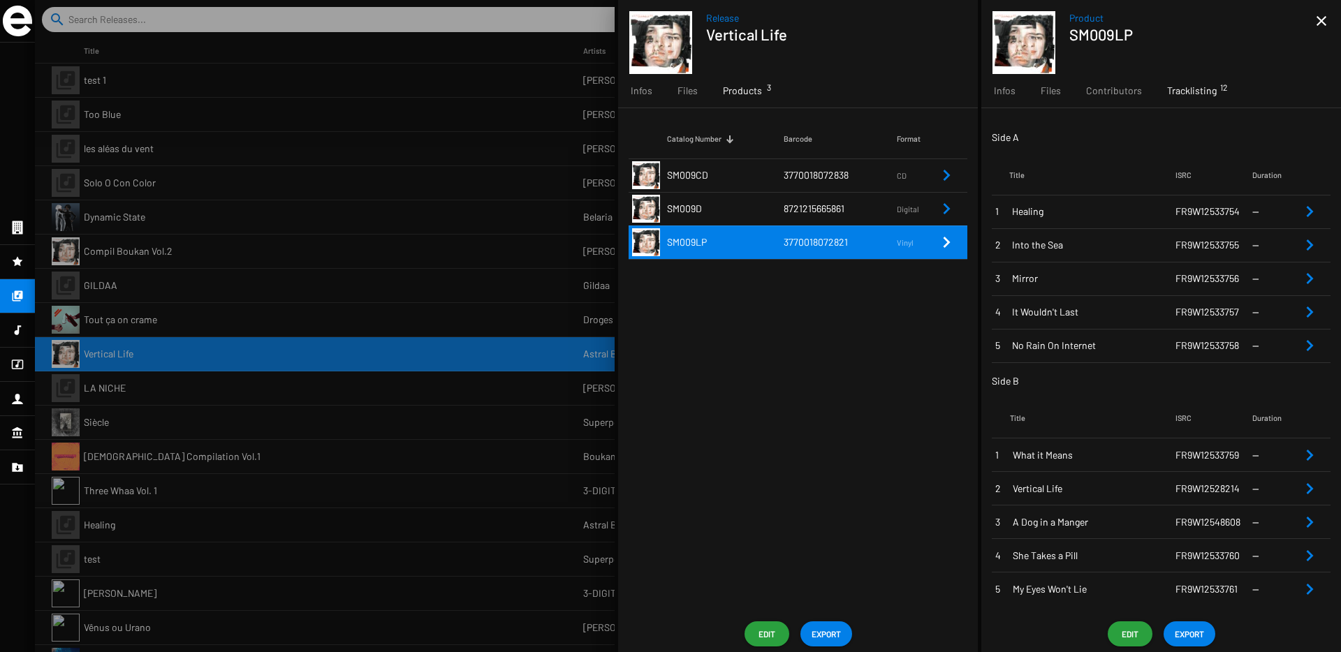
click at [858, 212] on td "8721215665861" at bounding box center [840, 209] width 113 height 34
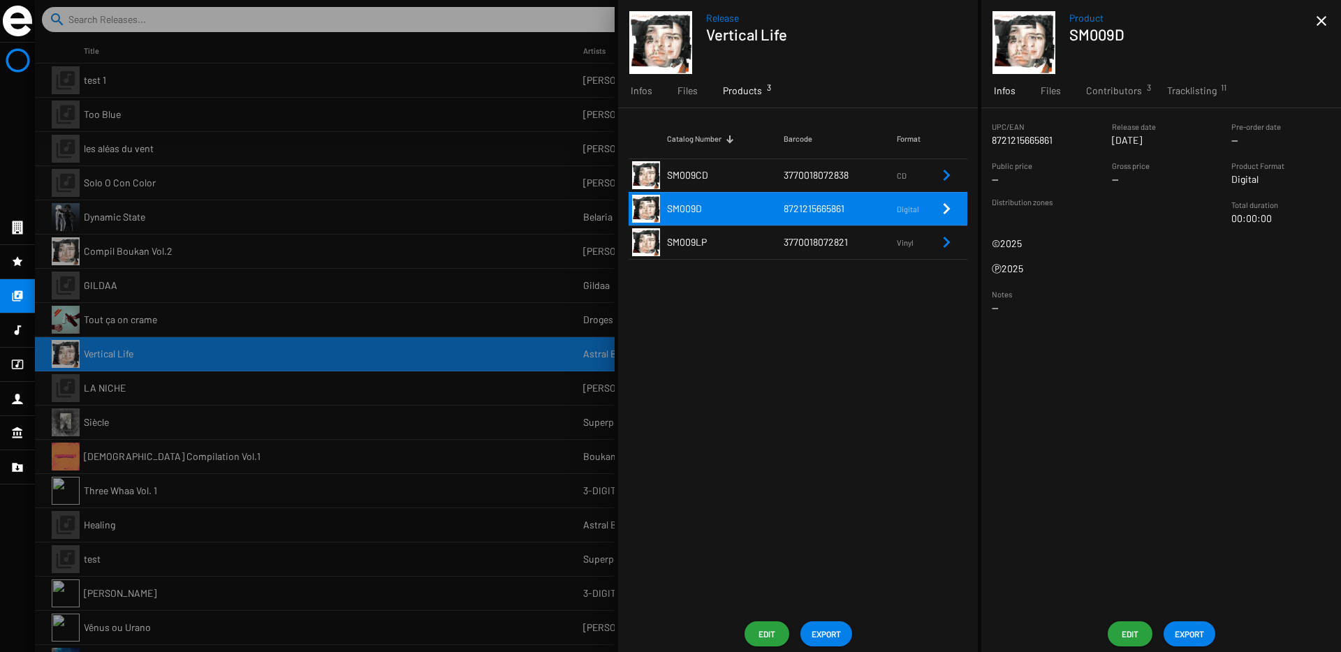
click at [846, 177] on span "3770018072838" at bounding box center [816, 175] width 65 height 12
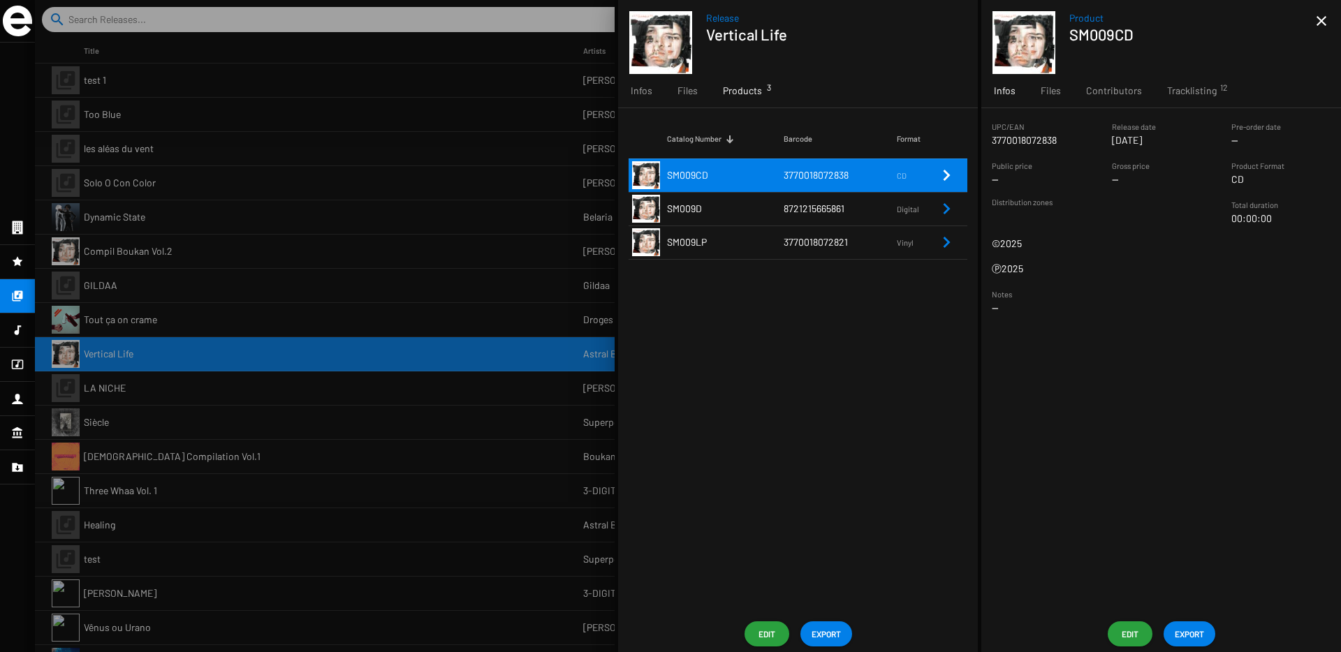
click at [847, 193] on td "8721215665861" at bounding box center [840, 209] width 113 height 34
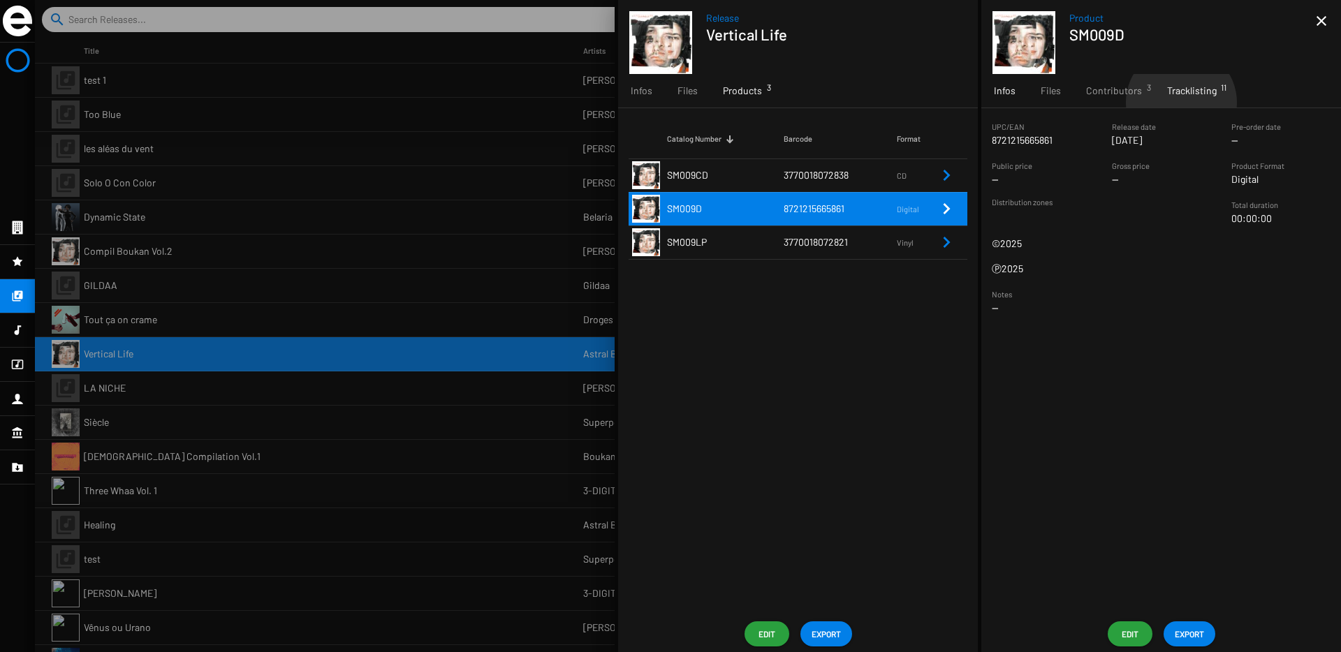
click at [1178, 103] on div "Tracklisting 11" at bounding box center [1192, 91] width 75 height 34
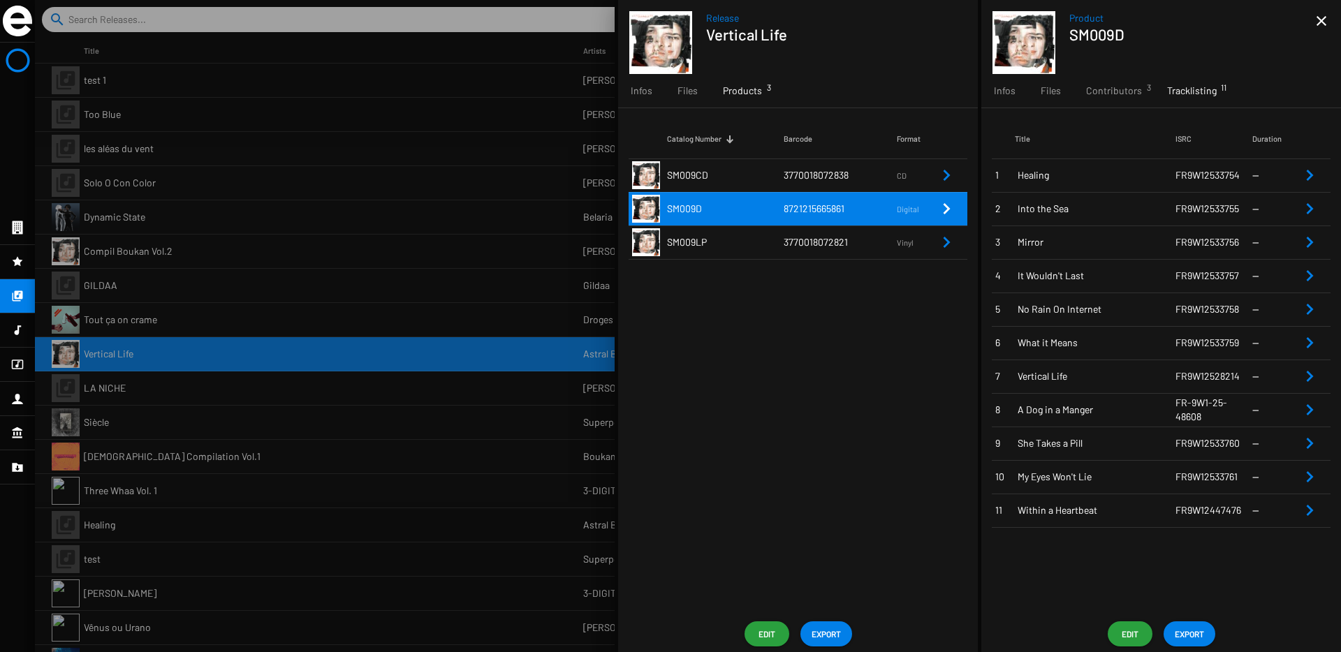
click at [215, 238] on div at bounding box center [688, 326] width 1306 height 652
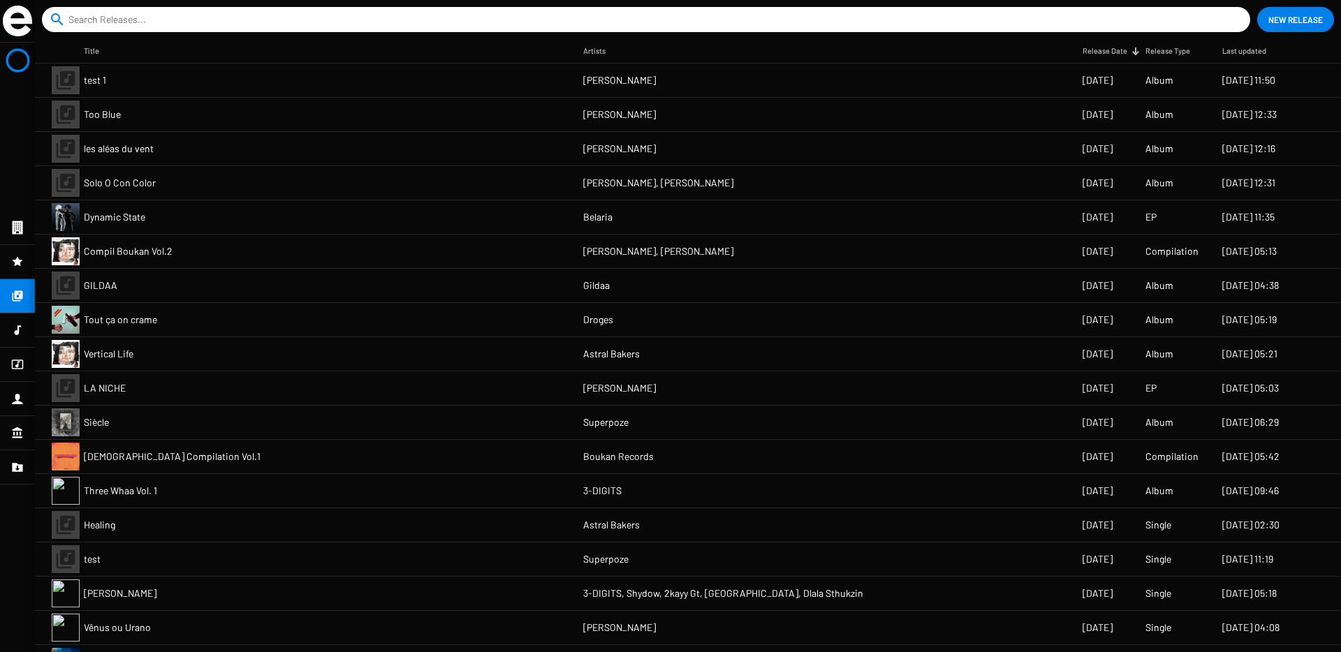
click at [208, 321] on mat-cell "Tout ça on crame" at bounding box center [333, 320] width 499 height 34
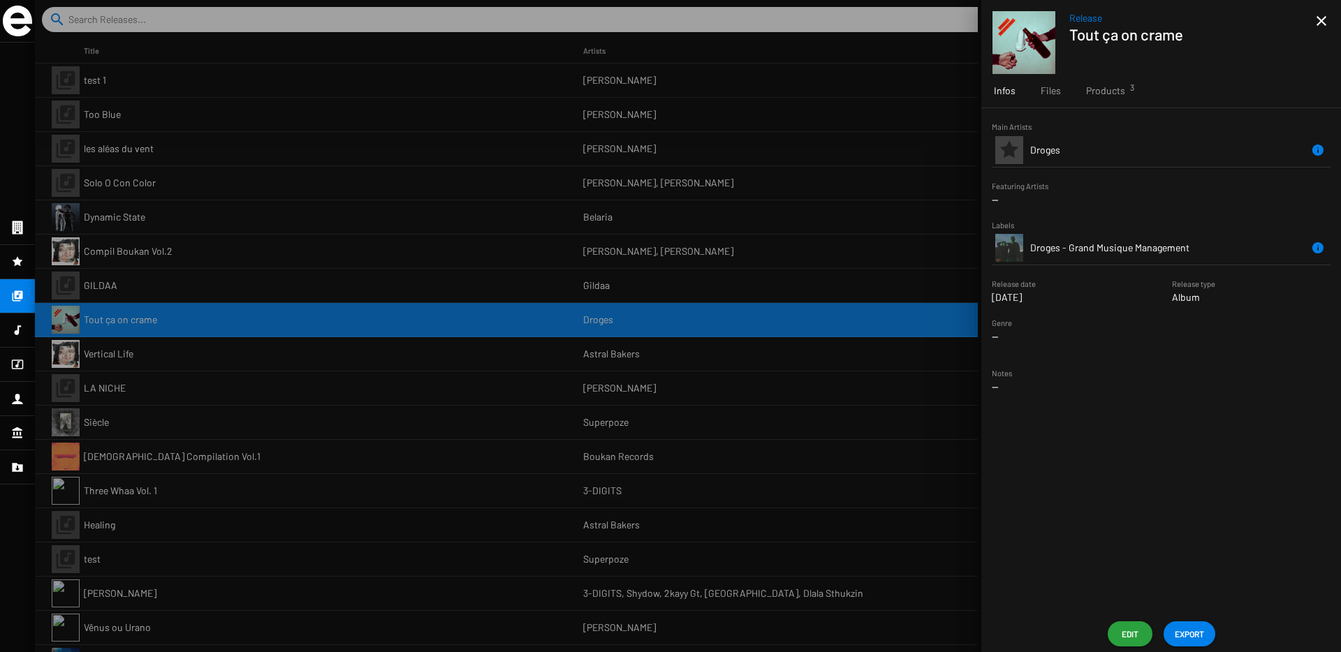
click at [210, 350] on div at bounding box center [688, 326] width 1306 height 652
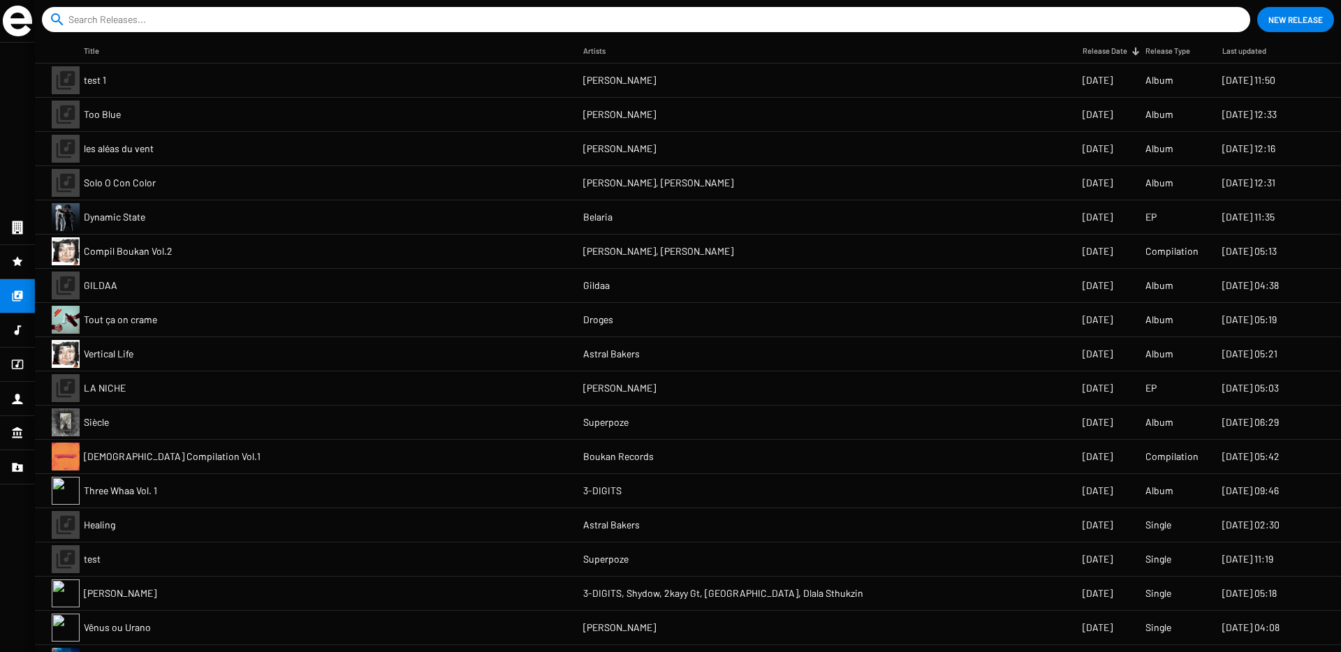
click at [210, 350] on mat-cell "Vertical Life" at bounding box center [333, 354] width 499 height 34
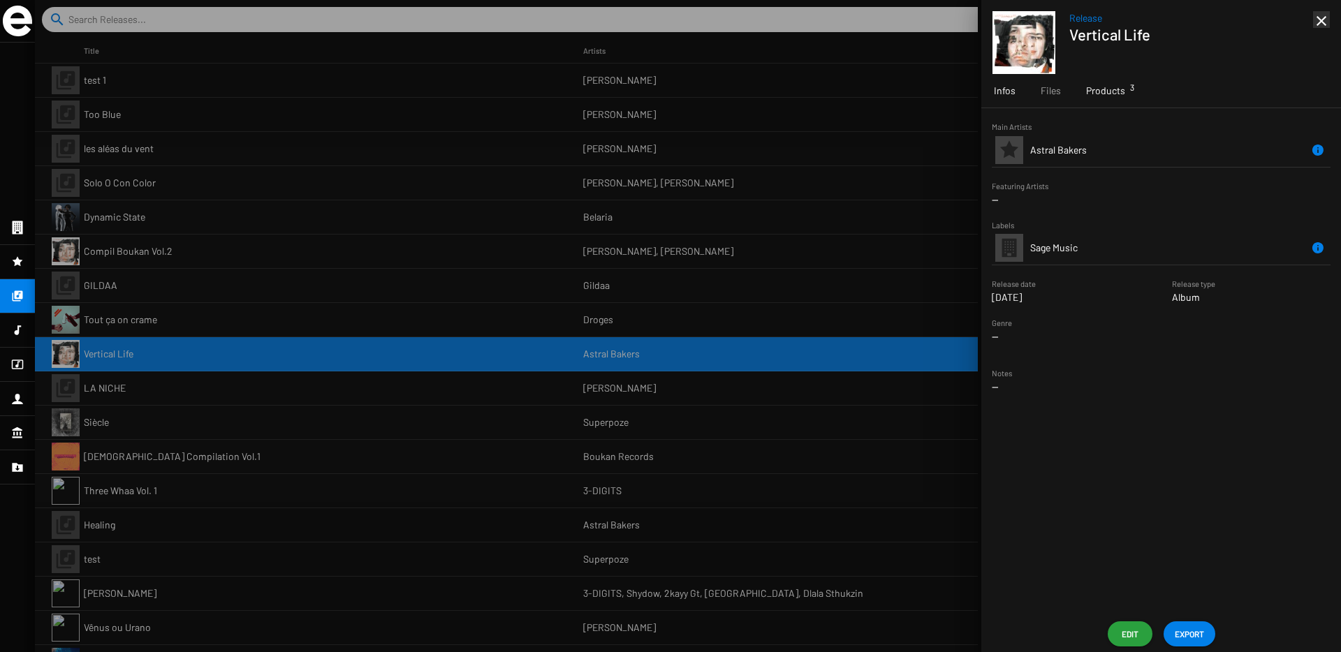
click at [1120, 96] on span "Products 3" at bounding box center [1105, 91] width 39 height 14
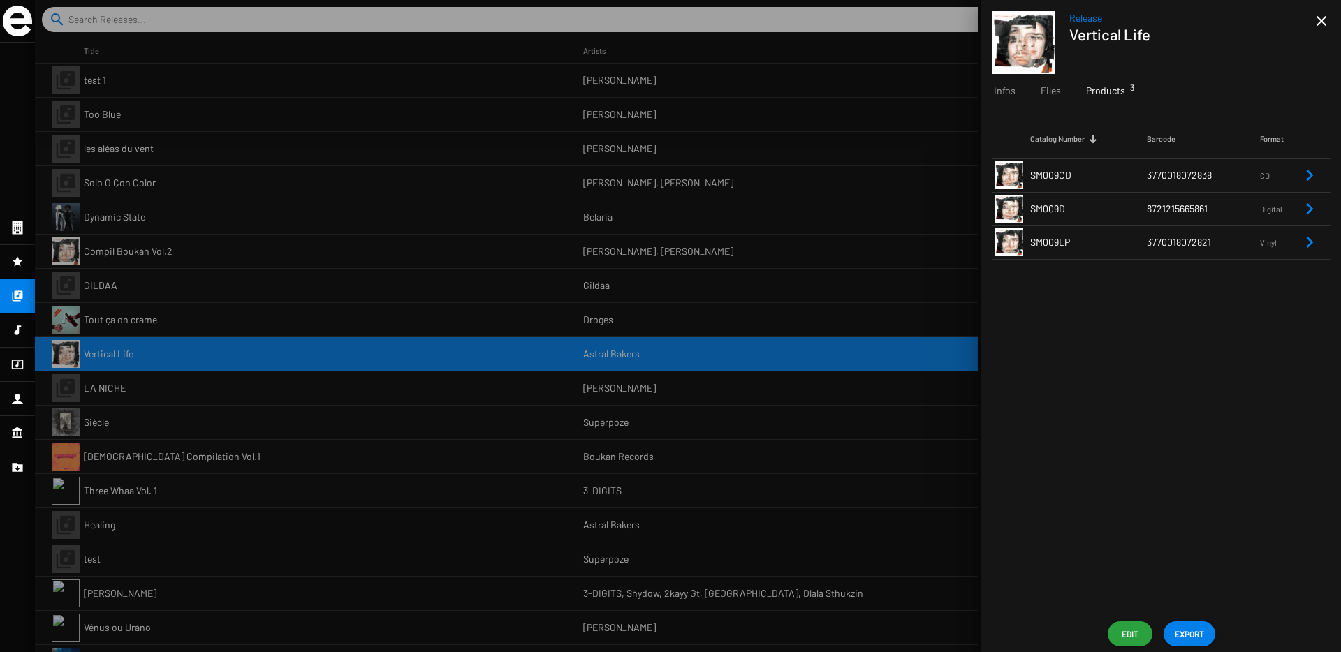
click at [1154, 210] on span "8721215665861" at bounding box center [1177, 209] width 61 height 12
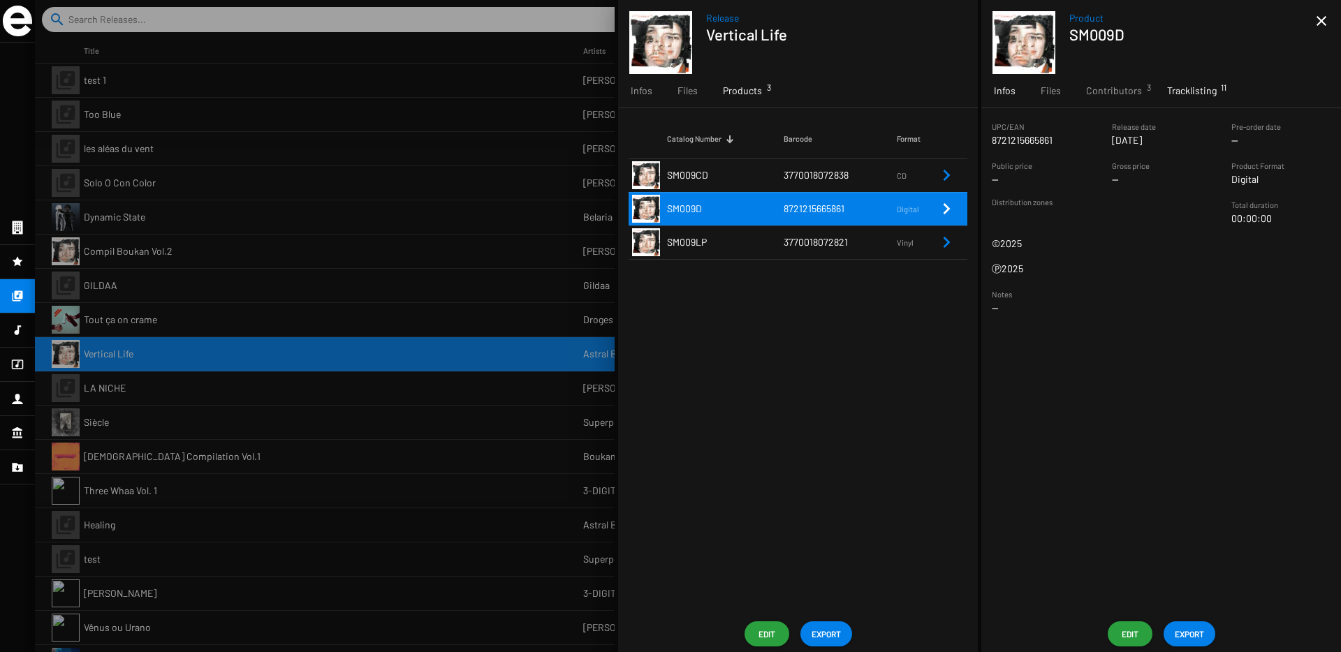
click at [1170, 94] on span "Tracklisting 11" at bounding box center [1192, 91] width 50 height 14
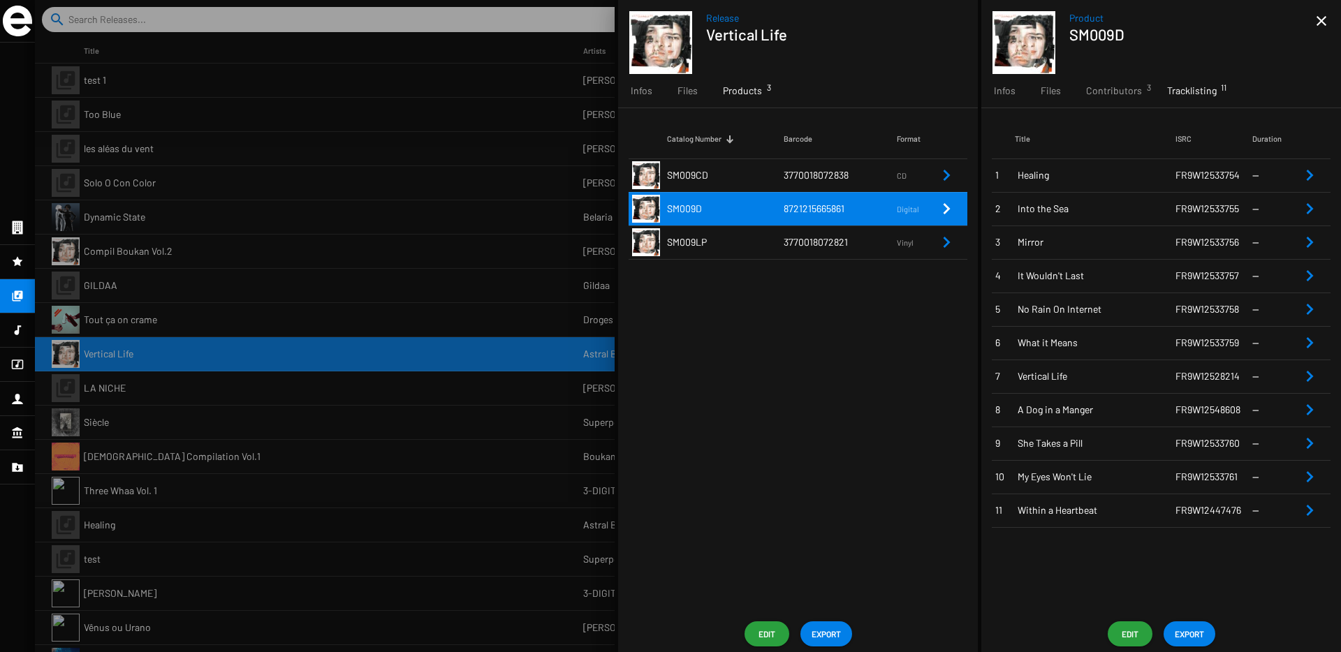
click at [363, 169] on div at bounding box center [688, 326] width 1306 height 652
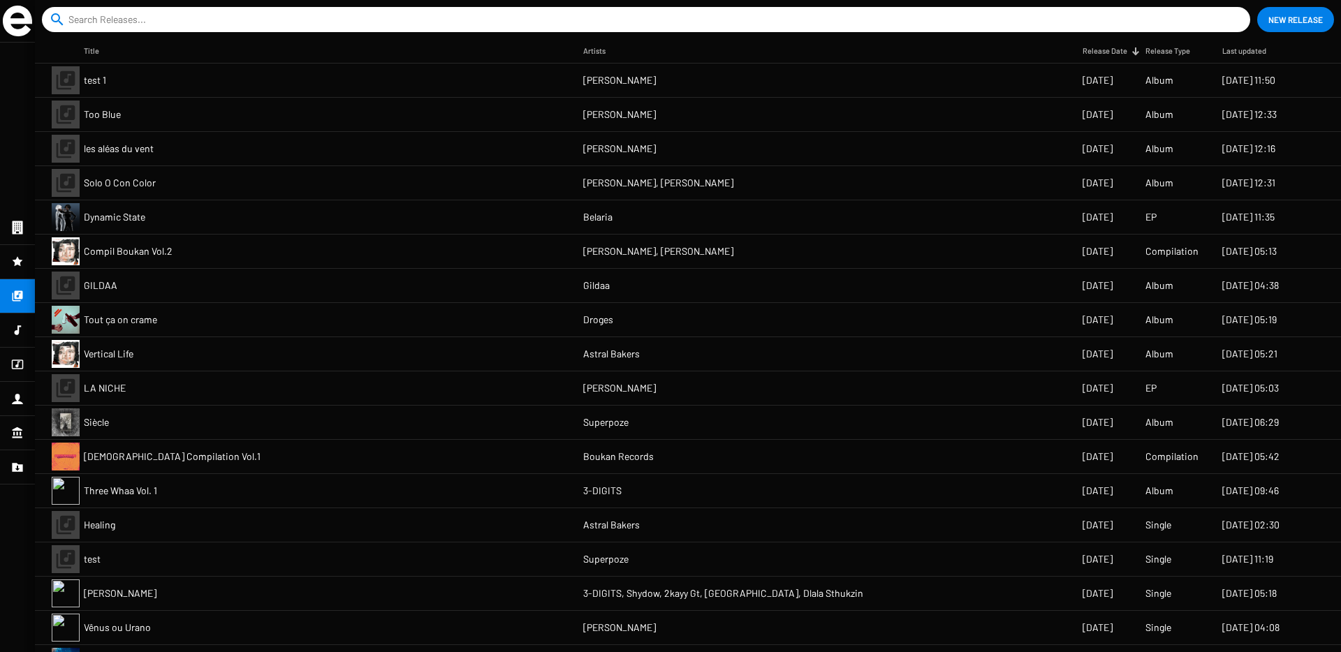
click at [303, 20] on input at bounding box center [648, 19] width 1161 height 25
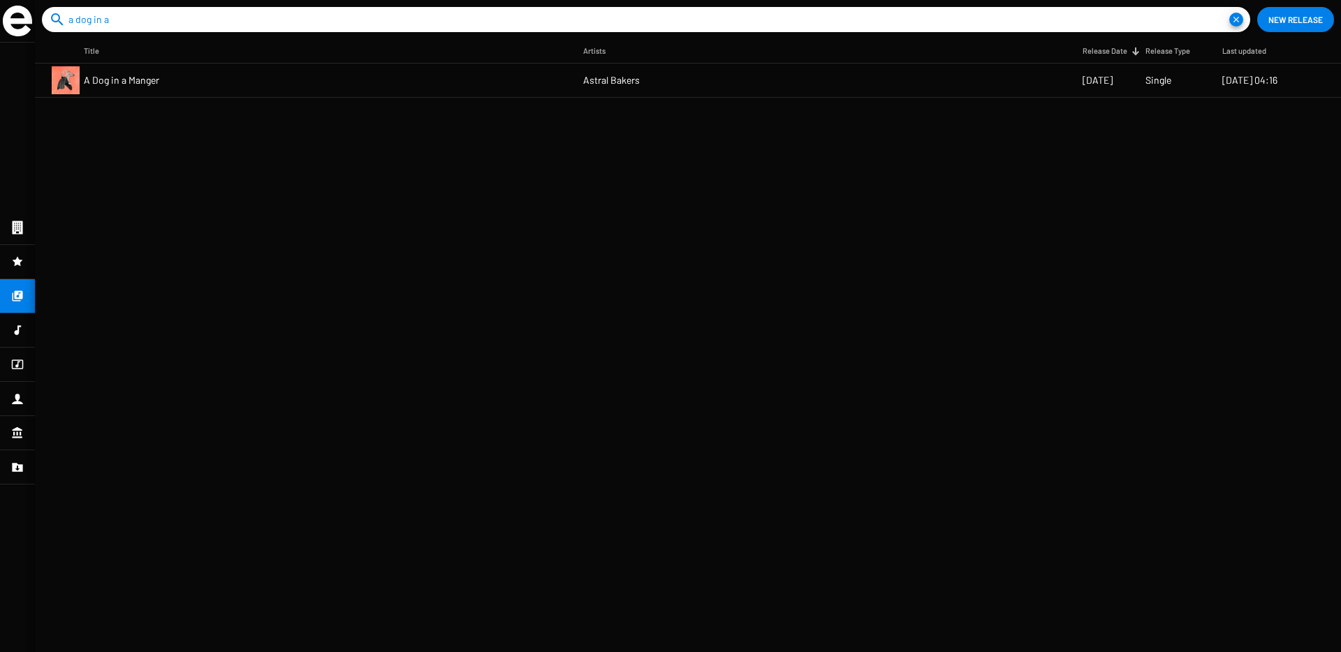
type input "a dog in a"
click at [307, 81] on mat-cell "A Dog in a Manger" at bounding box center [333, 81] width 499 height 34
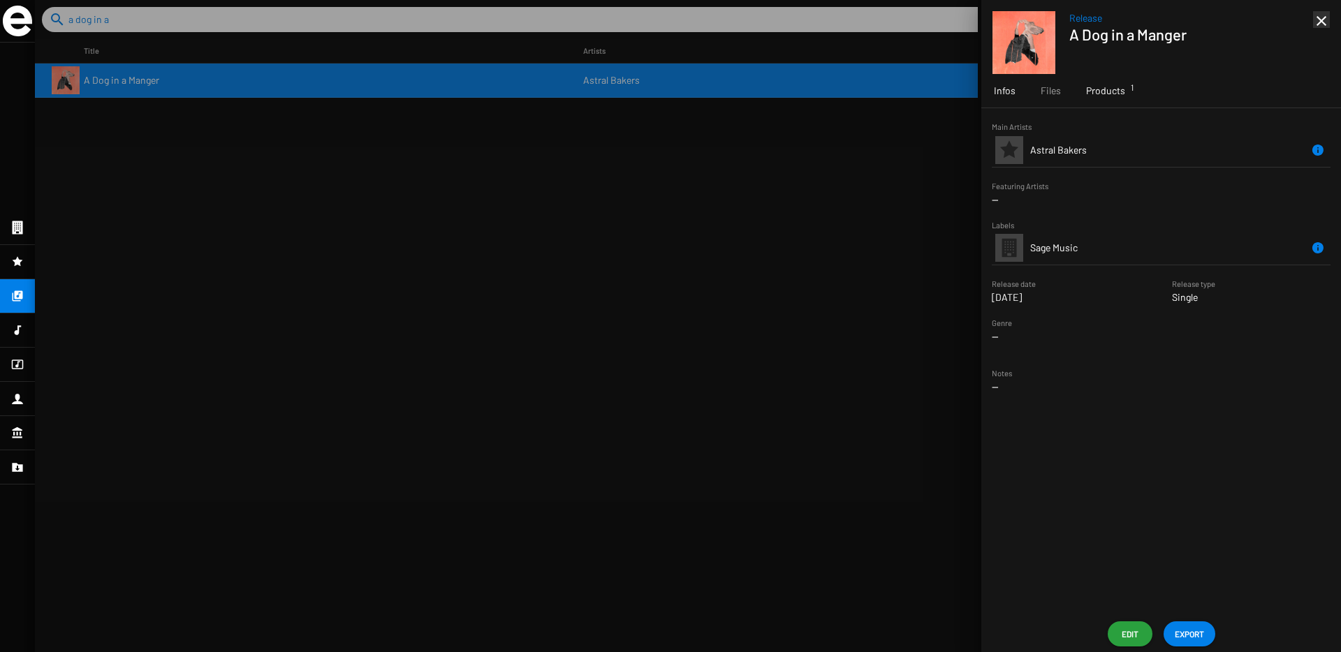
click at [1095, 103] on div "Products 1" at bounding box center [1106, 91] width 64 height 34
click at [1152, 175] on span "8721253879381" at bounding box center [1180, 175] width 62 height 12
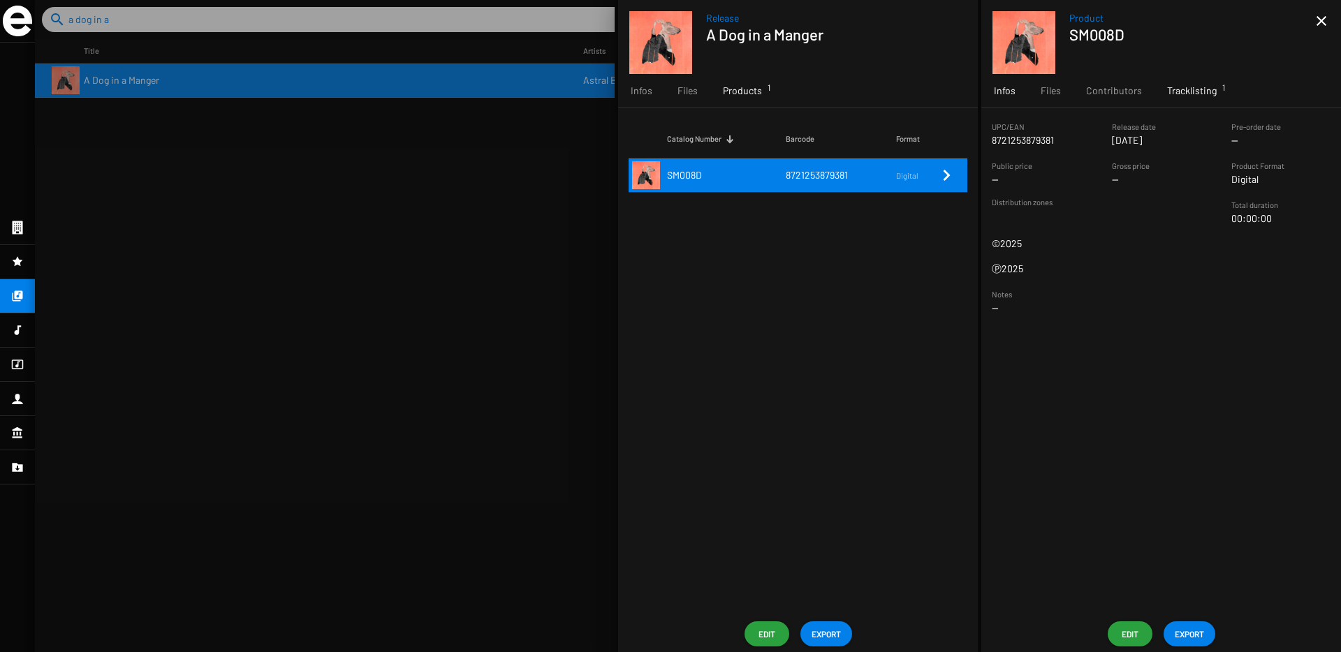
click at [1177, 100] on div "Tracklisting 1" at bounding box center [1192, 91] width 75 height 34
click at [1321, 22] on mat-icon "close" at bounding box center [1321, 21] width 17 height 17
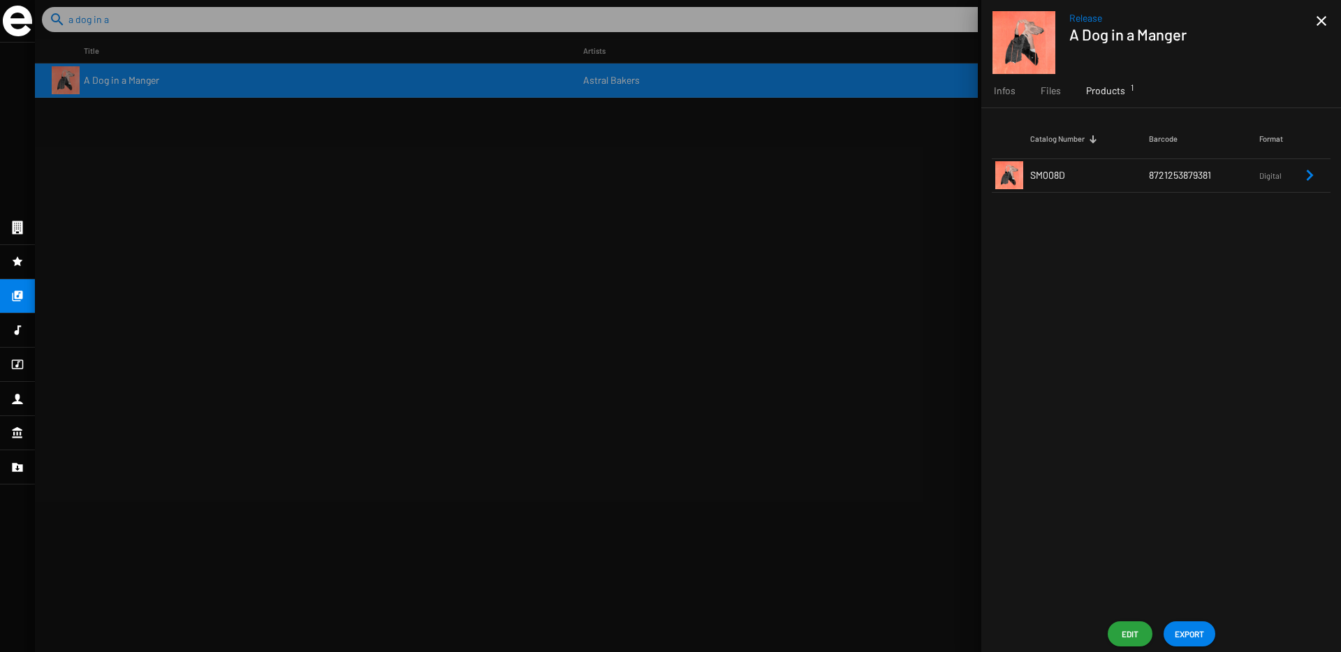
click at [1321, 22] on mat-icon "close" at bounding box center [1321, 21] width 17 height 17
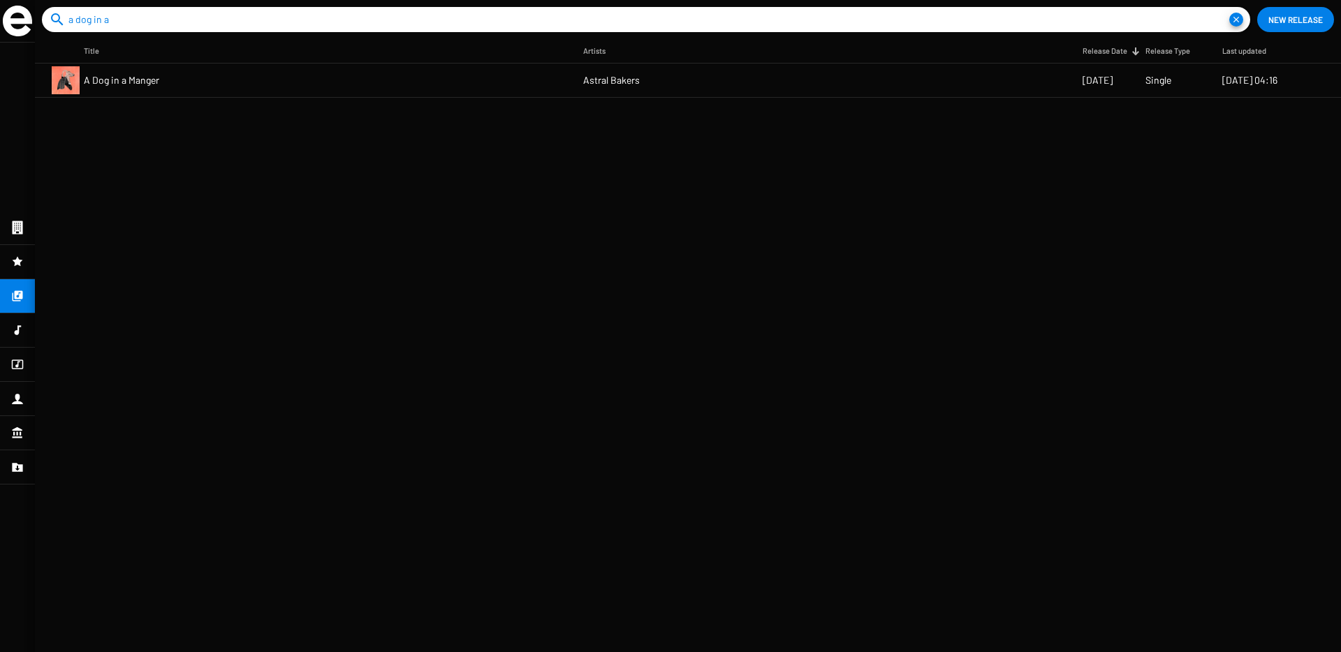
click at [1243, 22] on form "search a dog in a close" at bounding box center [646, 19] width 1209 height 25
click at [1239, 22] on mat-icon "close" at bounding box center [1236, 20] width 14 height 14
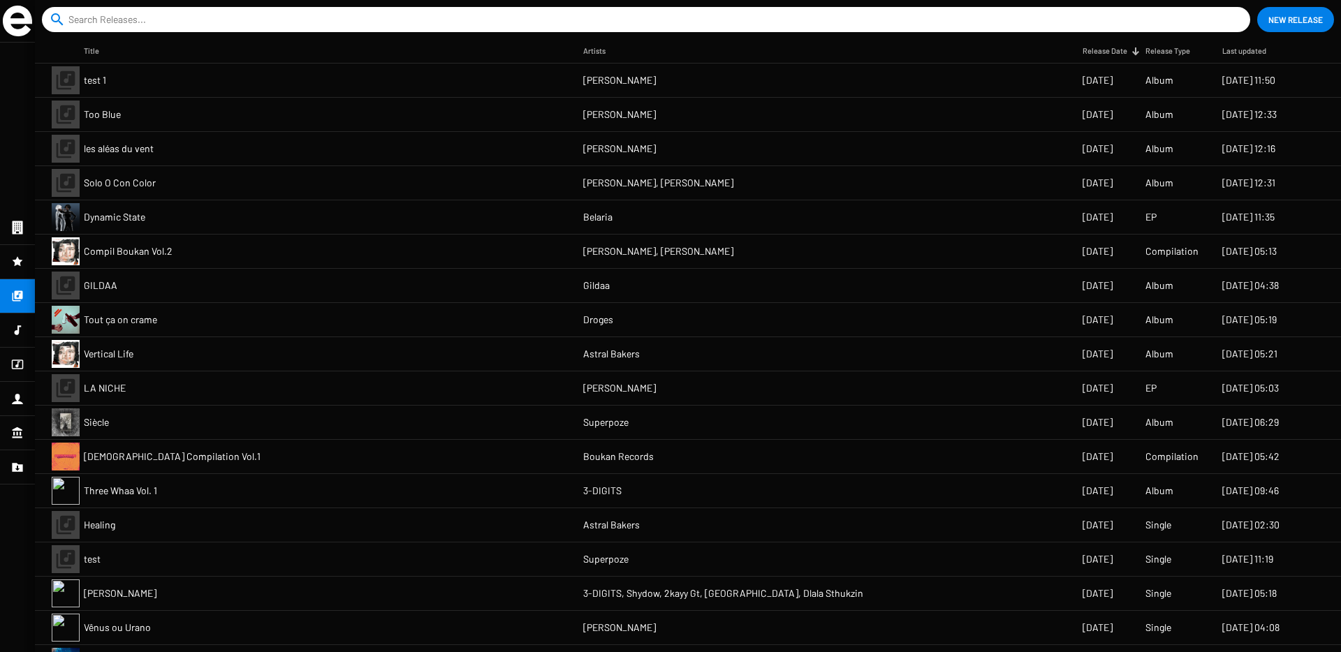
click at [283, 27] on input at bounding box center [648, 19] width 1161 height 25
click at [284, 15] on input at bounding box center [648, 19] width 1161 height 25
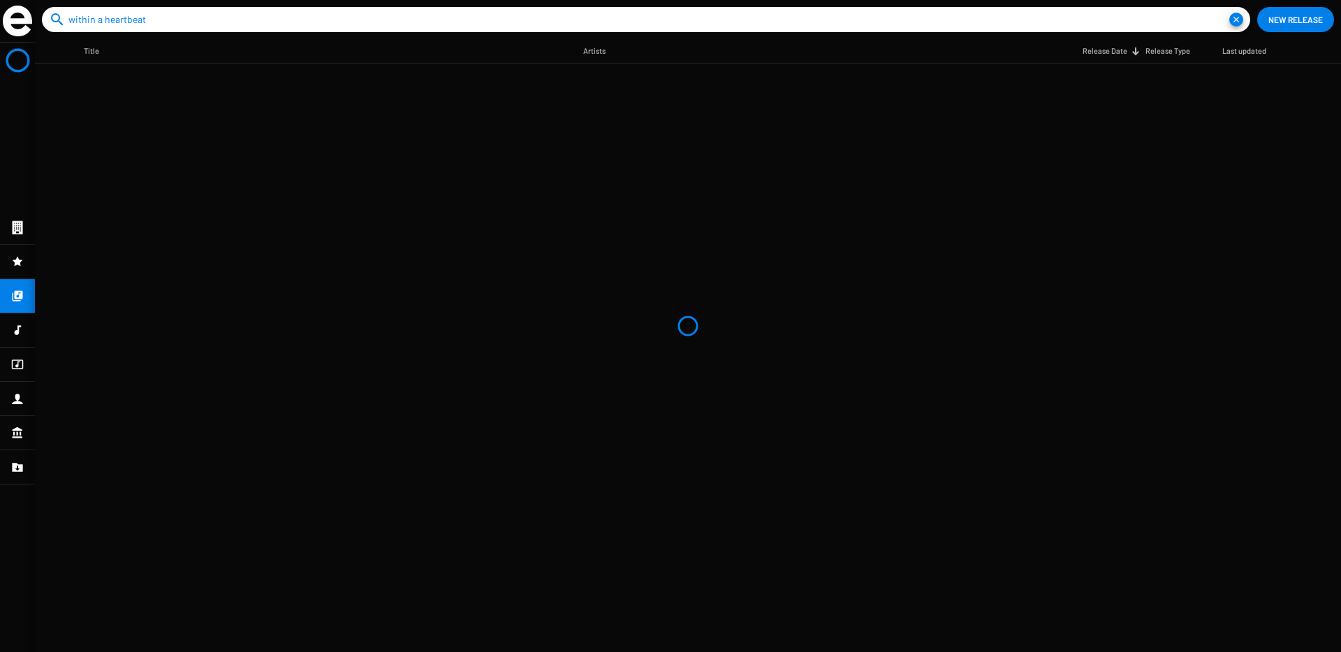
type input "within a heartbeat"
click at [22, 300] on mat-nav-list at bounding box center [17, 348] width 35 height 610
click at [1236, 17] on mat-icon "close" at bounding box center [1236, 20] width 14 height 14
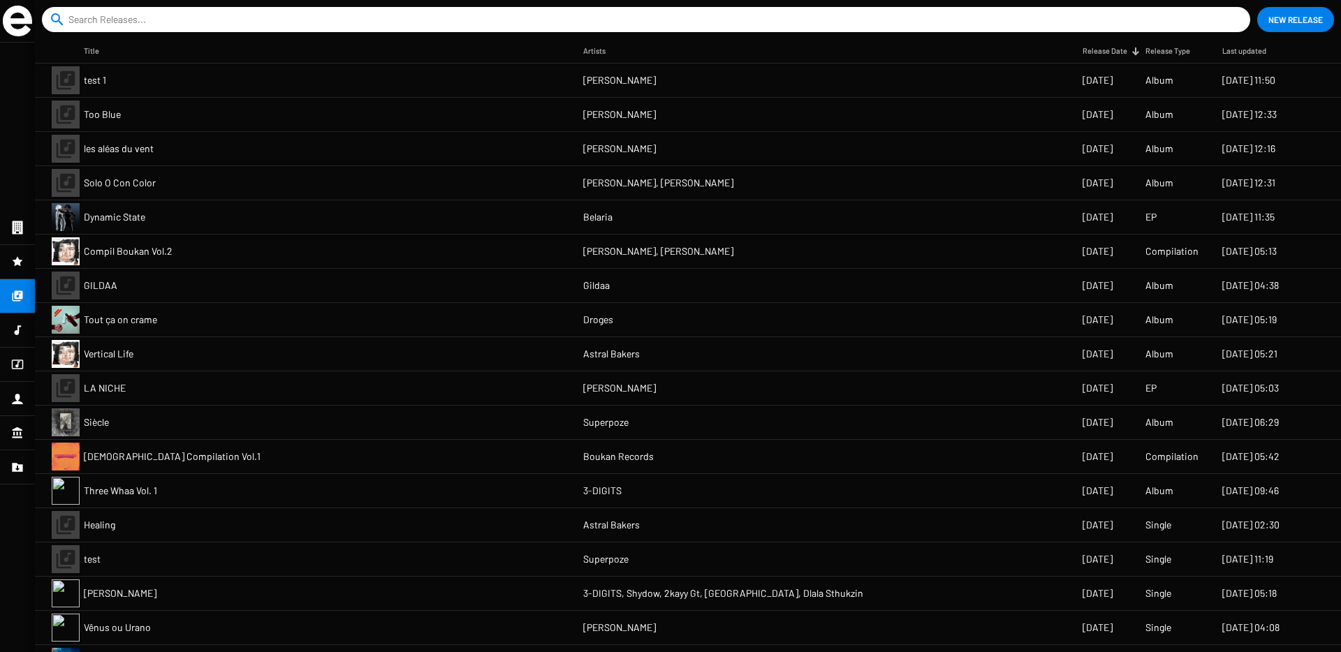
click at [96, 52] on div "Title" at bounding box center [91, 51] width 15 height 14
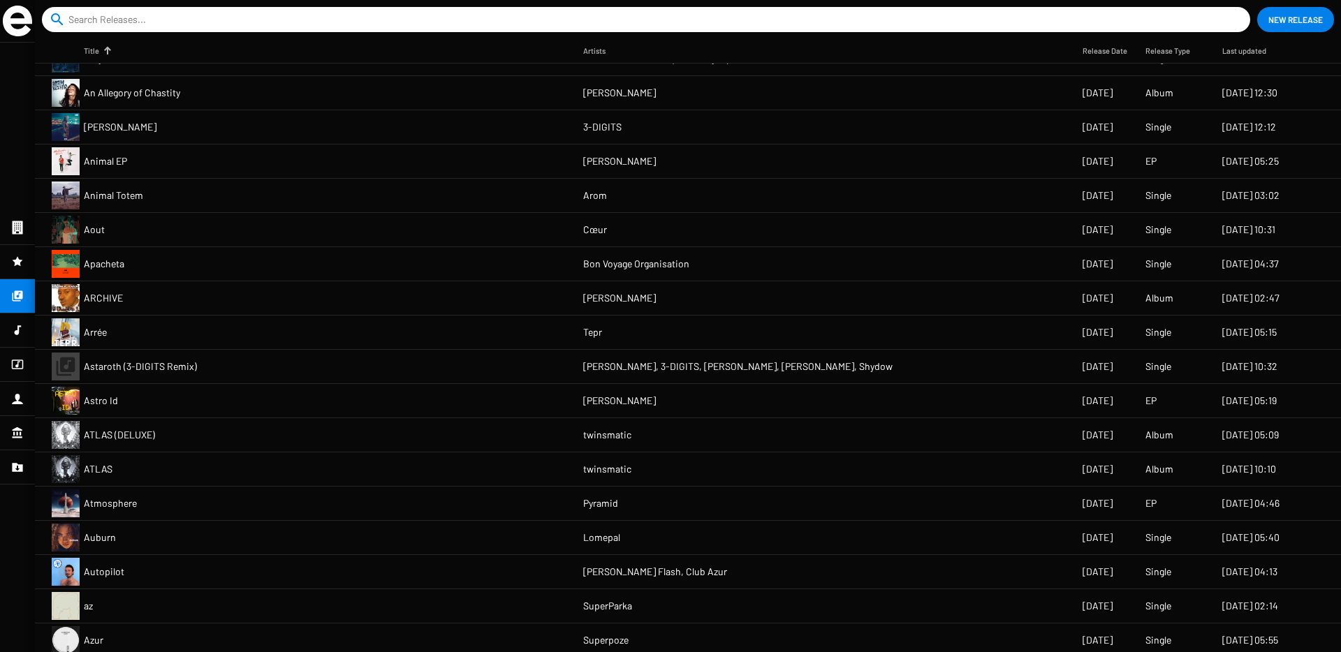
scroll to position [270, 0]
click at [111, 299] on span "ARCHIVE" at bounding box center [103, 298] width 39 height 14
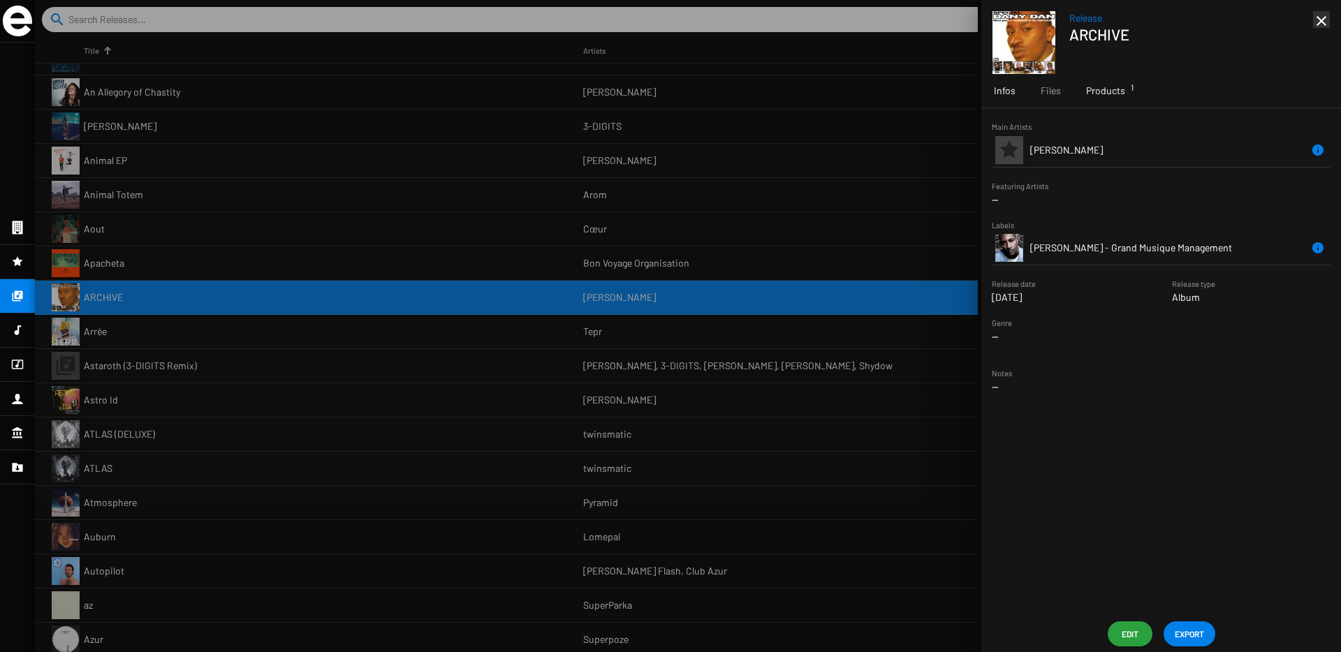
click at [1096, 94] on span "Products 1" at bounding box center [1105, 91] width 39 height 14
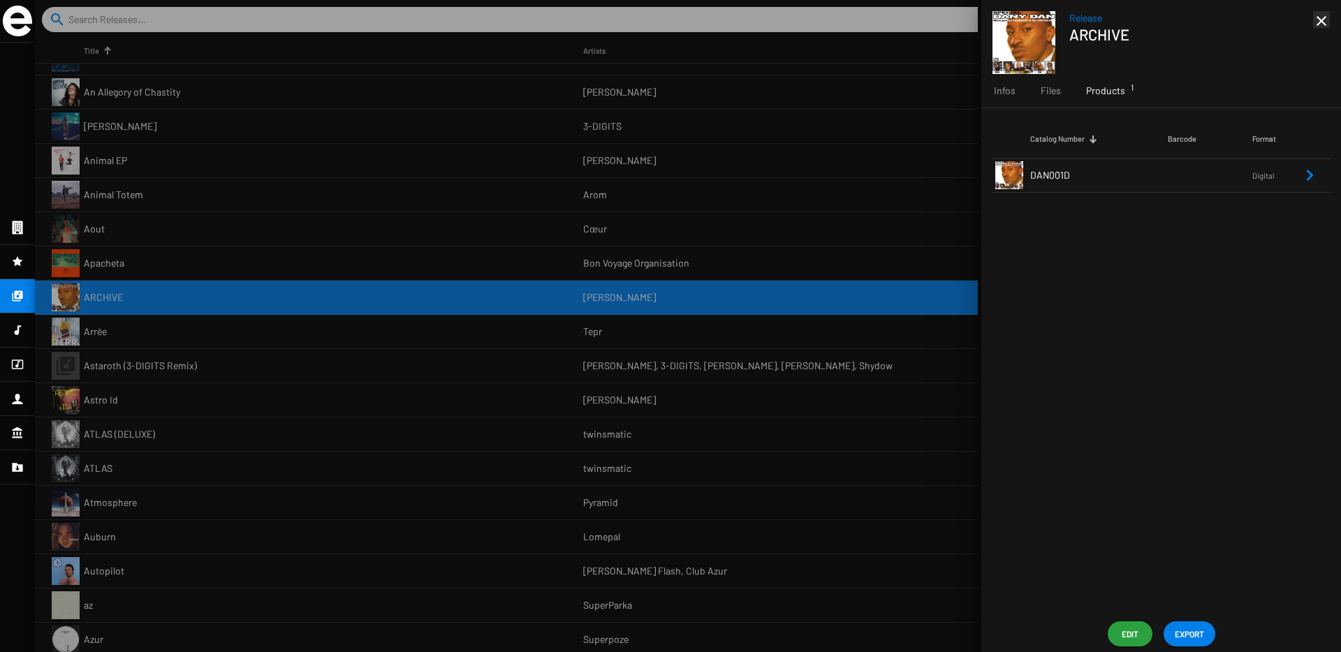
click at [1328, 17] on mat-icon "close" at bounding box center [1321, 21] width 17 height 17
